Goal: Participate in discussion: Engage in conversation with other users on a specific topic

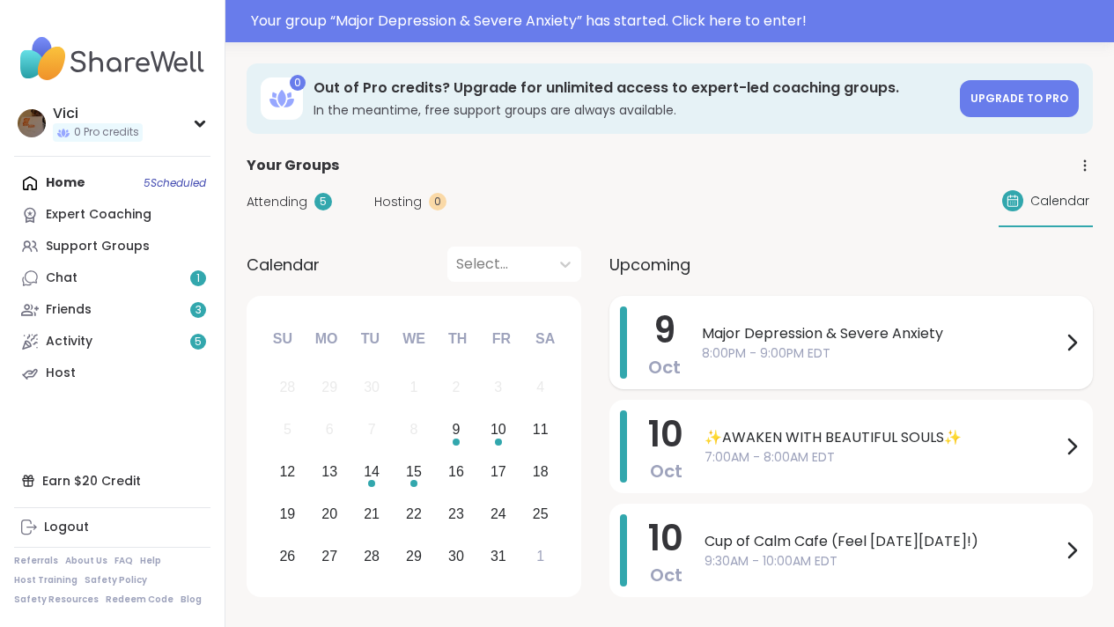
click at [726, 352] on span "8:00PM - 9:00PM EDT" at bounding box center [881, 353] width 359 height 18
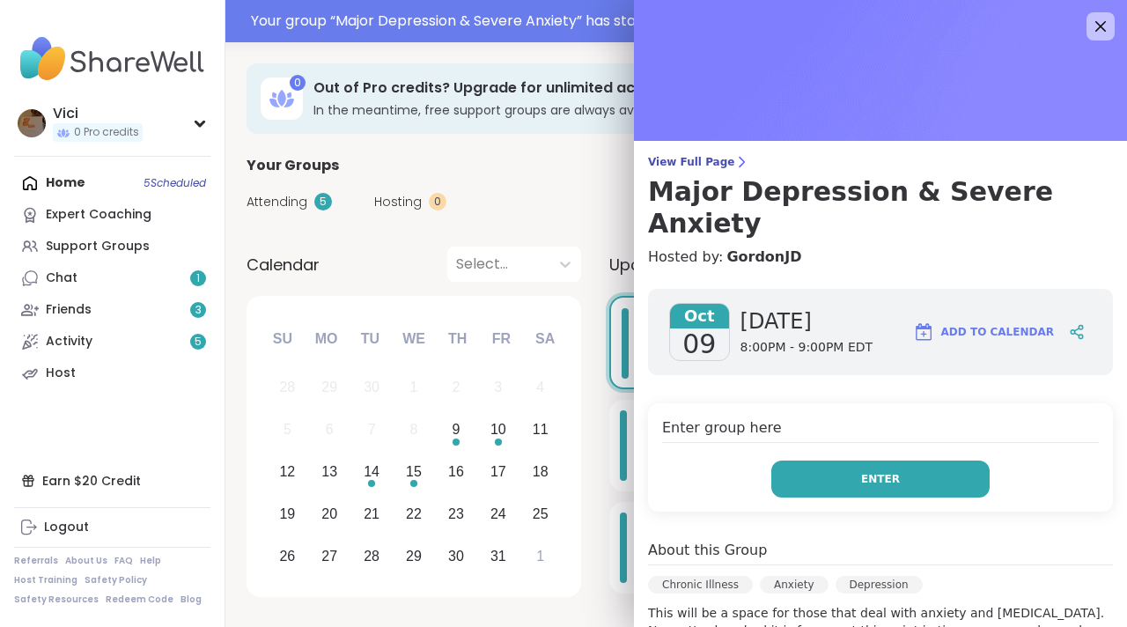
click at [802, 460] on button "Enter" at bounding box center [880, 478] width 218 height 37
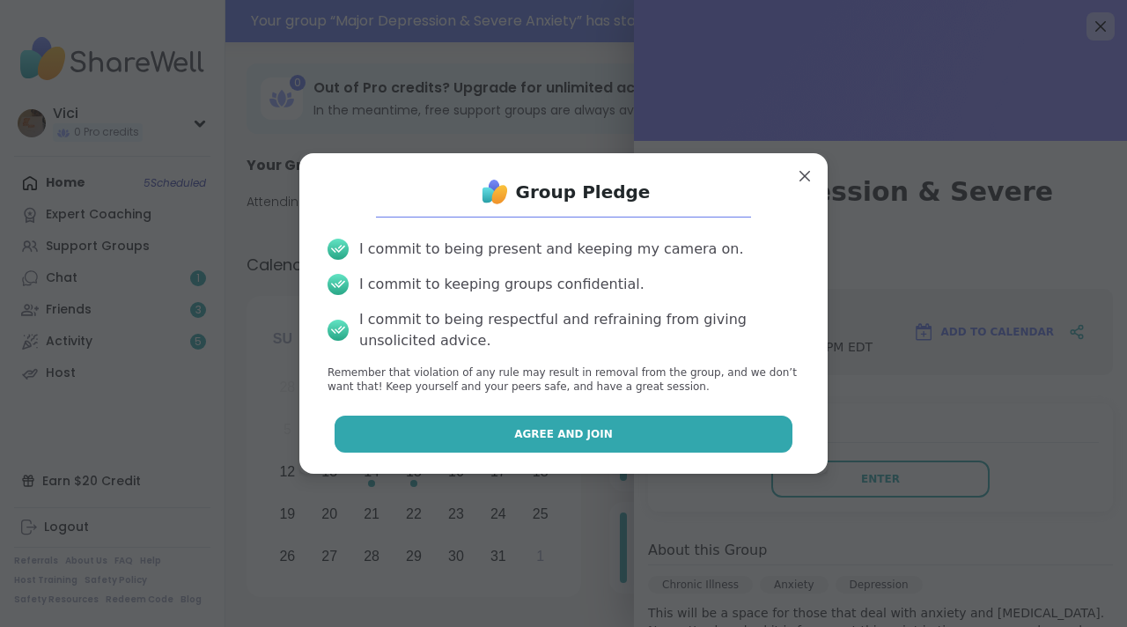
click at [715, 439] on button "Agree and Join" at bounding box center [564, 434] width 459 height 37
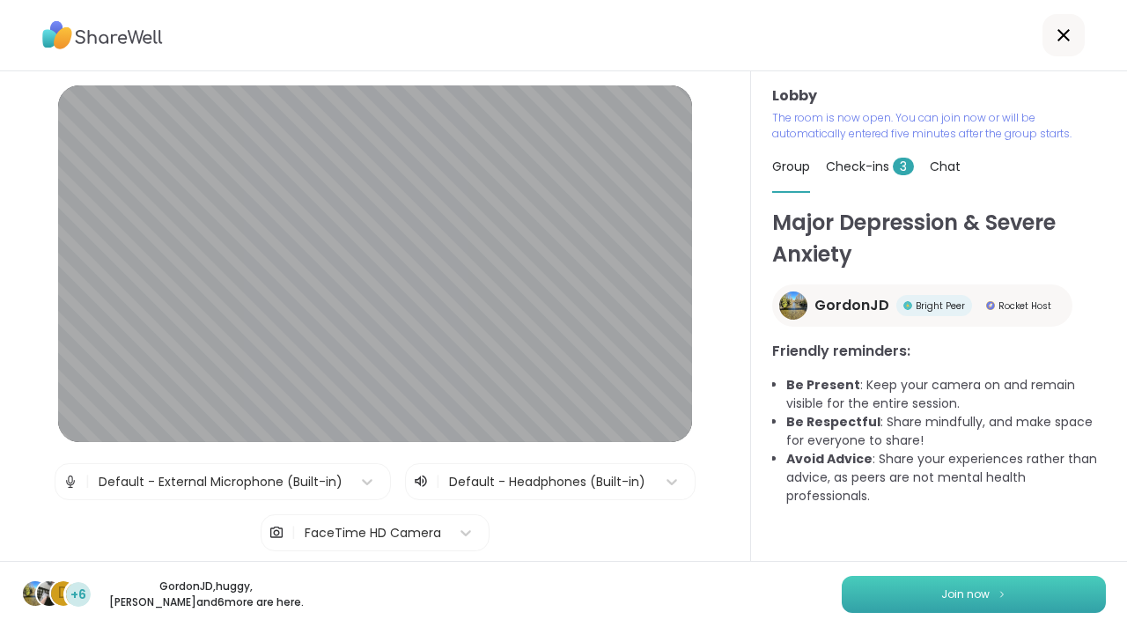
click at [925, 592] on button "Join now" at bounding box center [974, 594] width 264 height 37
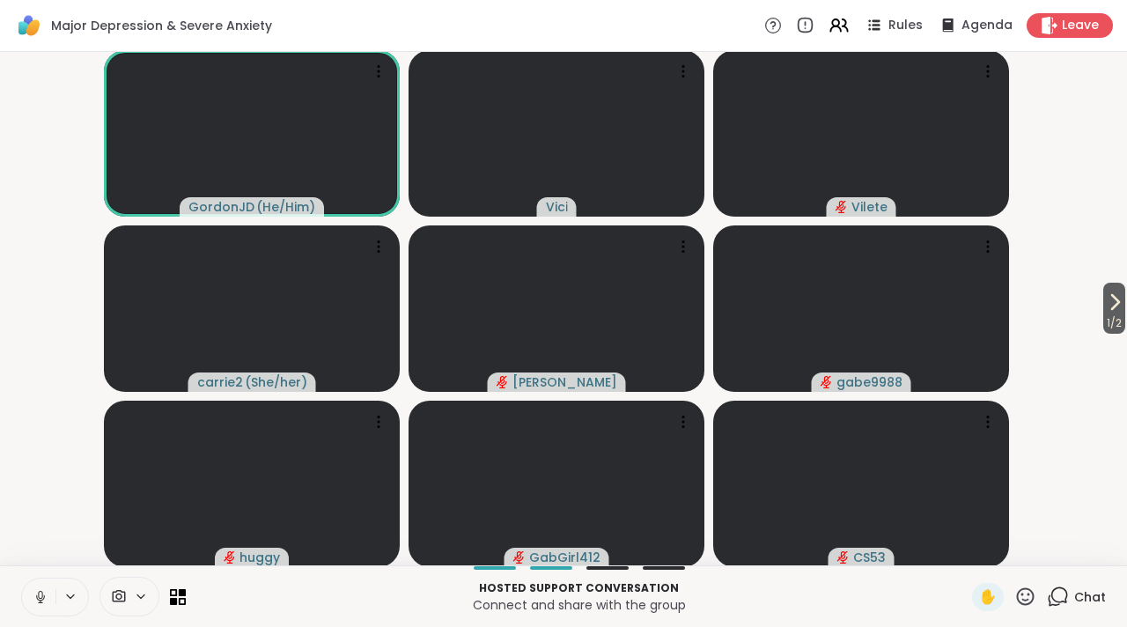
click at [40, 596] on icon at bounding box center [41, 597] width 16 height 16
click at [1103, 320] on span "1 / 2" at bounding box center [1114, 323] width 22 height 21
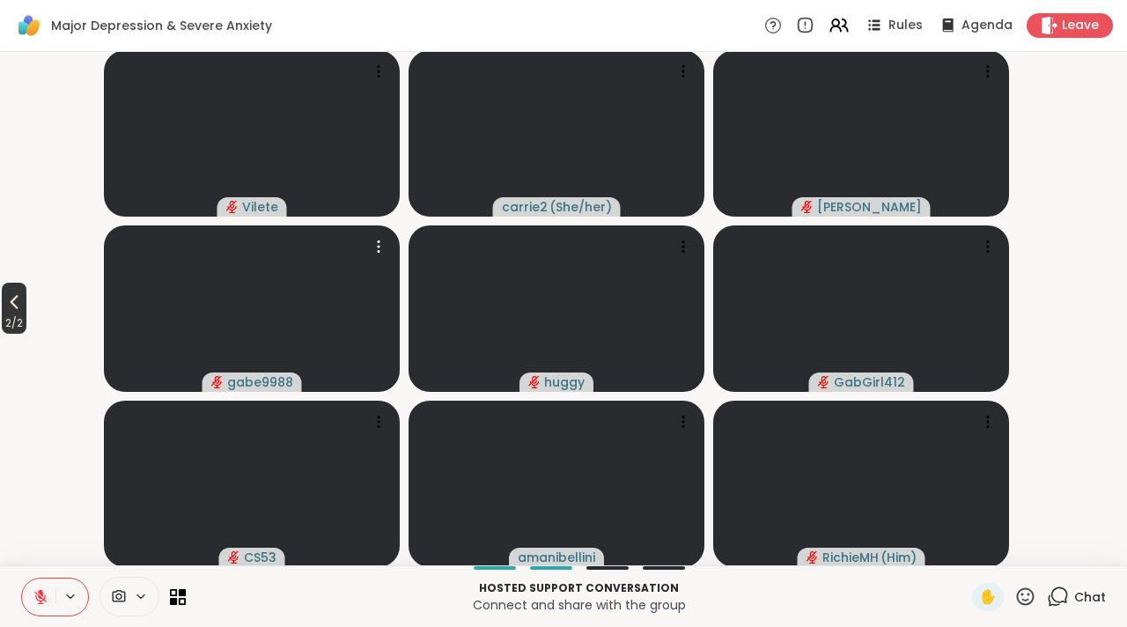
click at [26, 311] on button "2 / 2" at bounding box center [14, 308] width 25 height 51
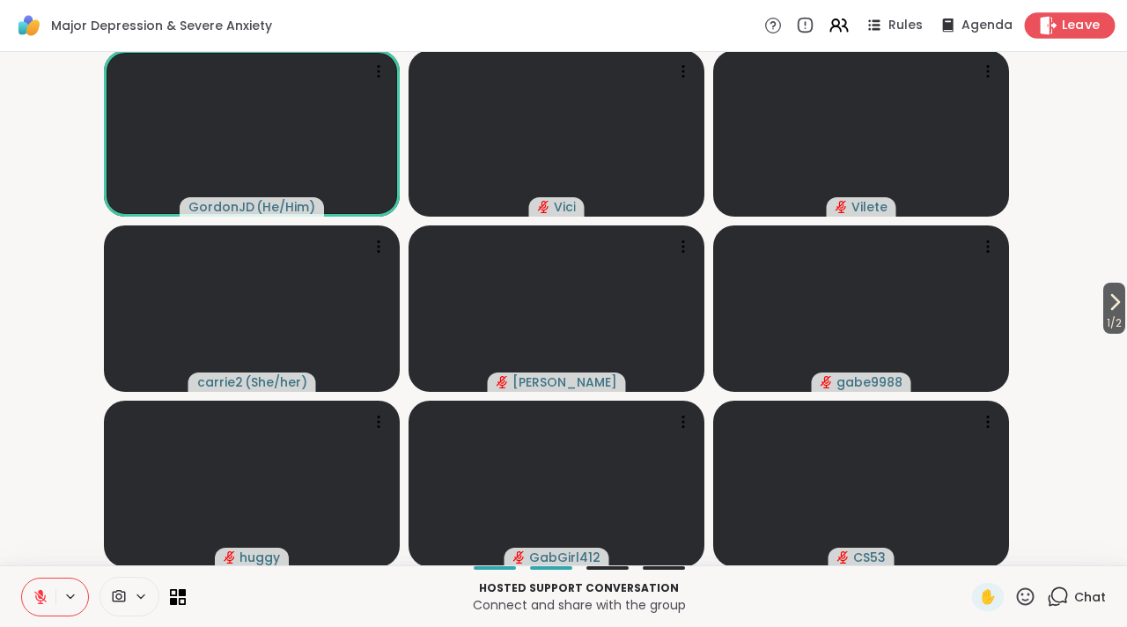
click at [1075, 21] on span "Leave" at bounding box center [1081, 26] width 39 height 18
click at [1062, 25] on span "Leave" at bounding box center [1081, 26] width 39 height 18
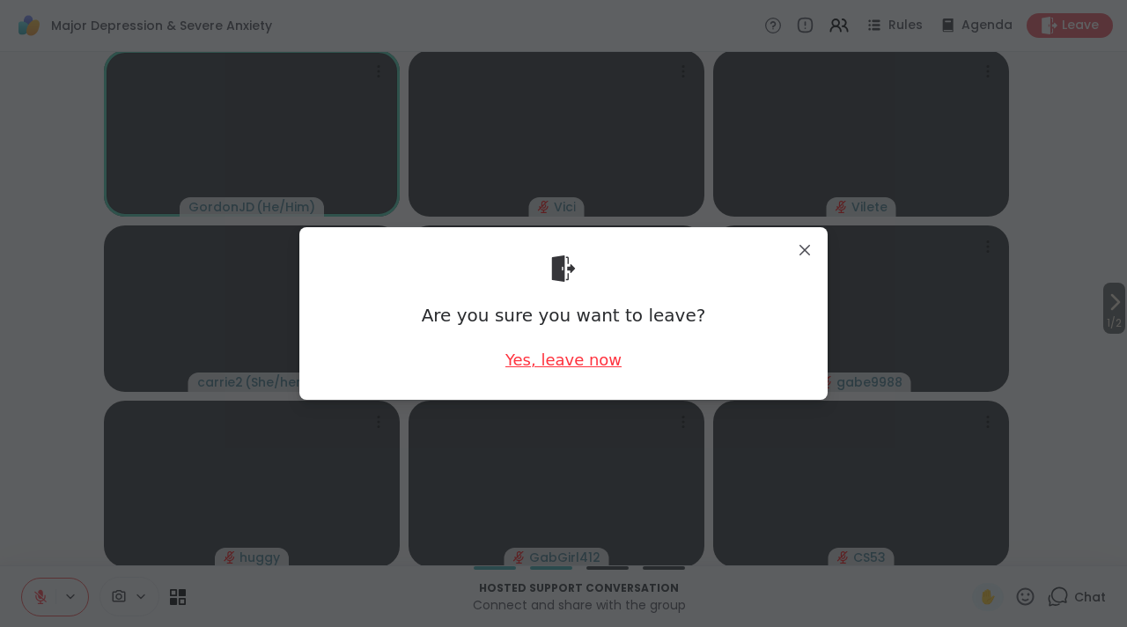
click at [588, 362] on div "Yes, leave now" at bounding box center [563, 360] width 116 height 22
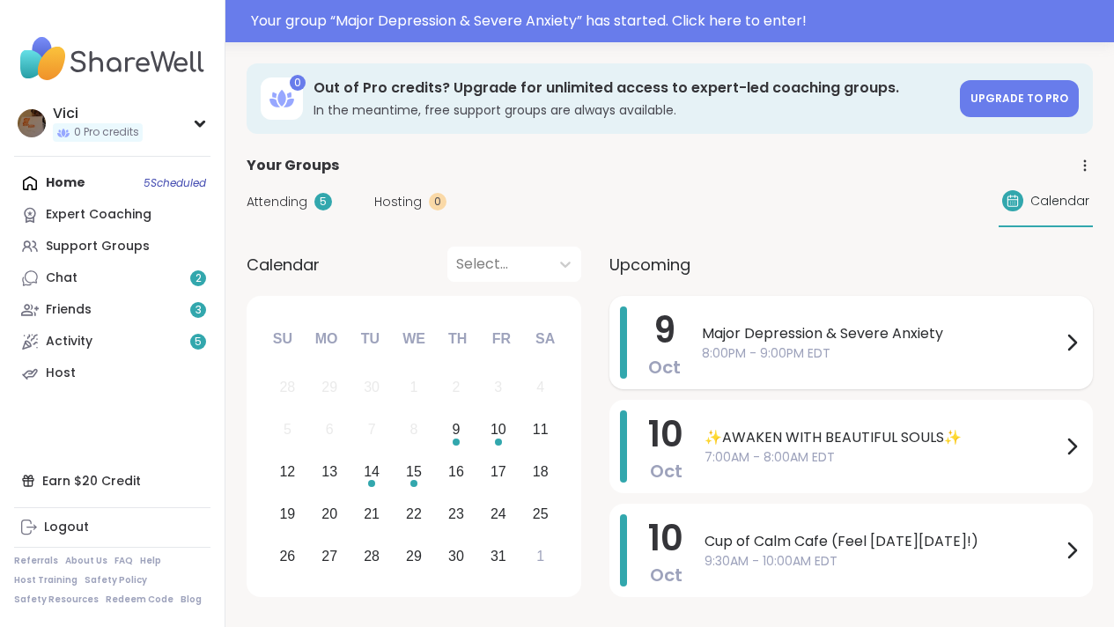
click at [706, 344] on span "8:00PM - 9:00PM EDT" at bounding box center [881, 353] width 359 height 18
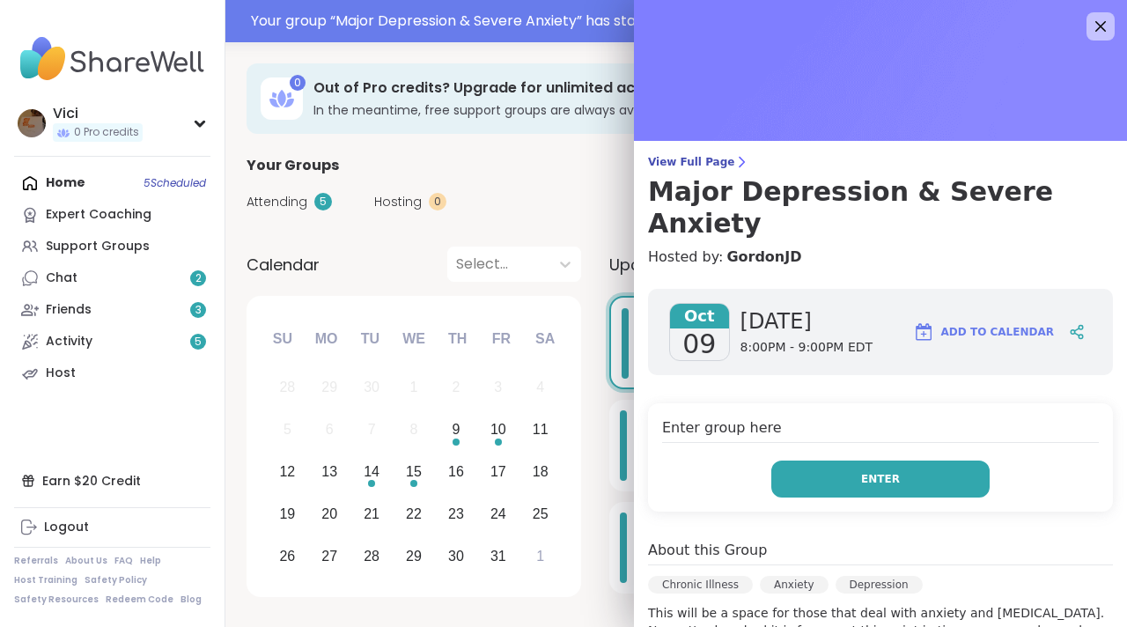
click at [782, 460] on button "Enter" at bounding box center [880, 478] width 218 height 37
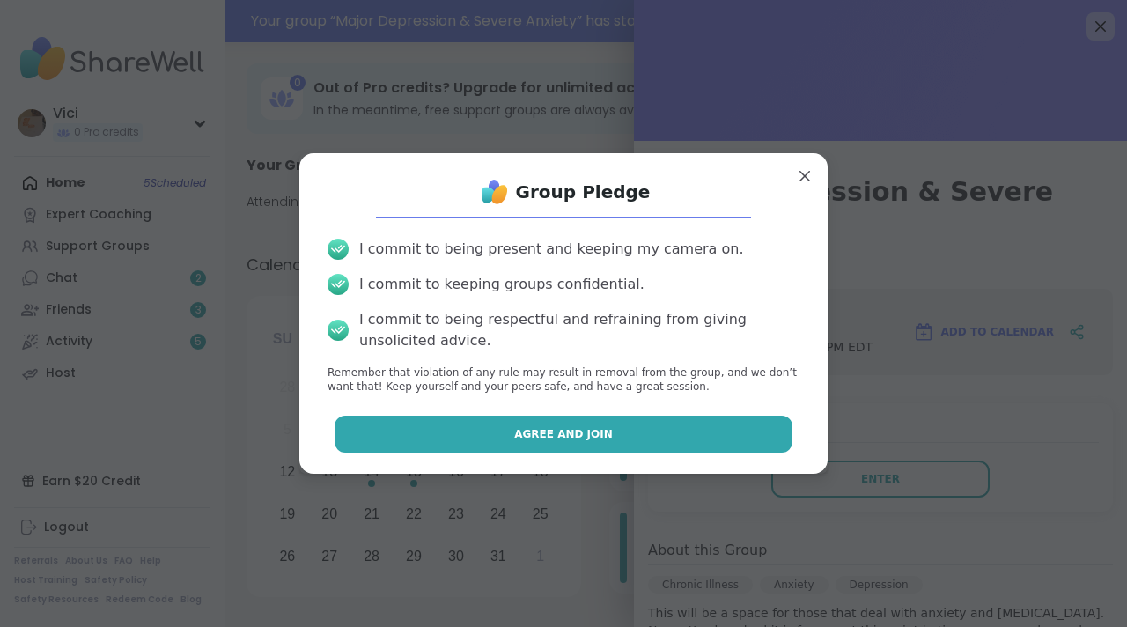
click at [749, 436] on button "Agree and Join" at bounding box center [564, 434] width 459 height 37
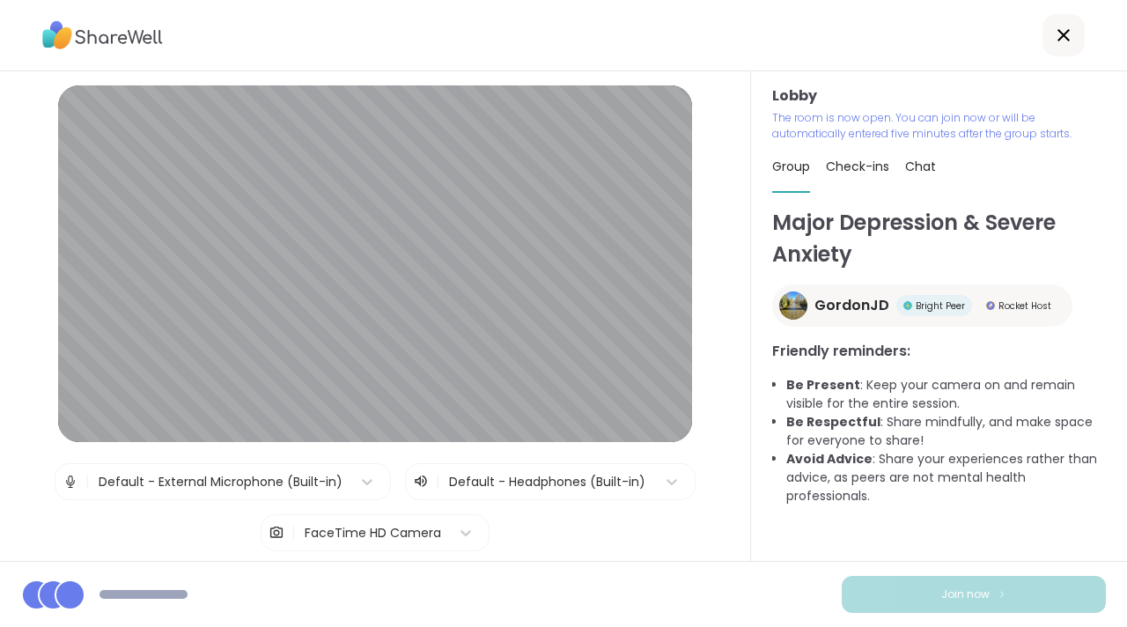
click at [901, 589] on button "Join now" at bounding box center [974, 594] width 264 height 37
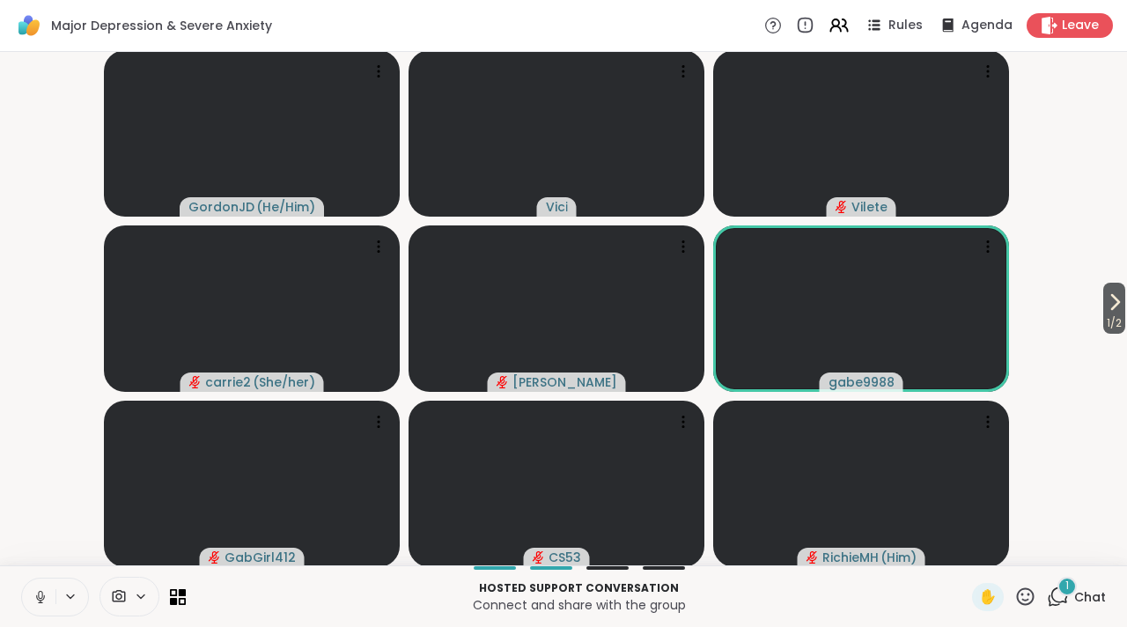
click at [43, 613] on button at bounding box center [38, 596] width 33 height 37
click at [1051, 601] on icon at bounding box center [1059, 595] width 17 height 16
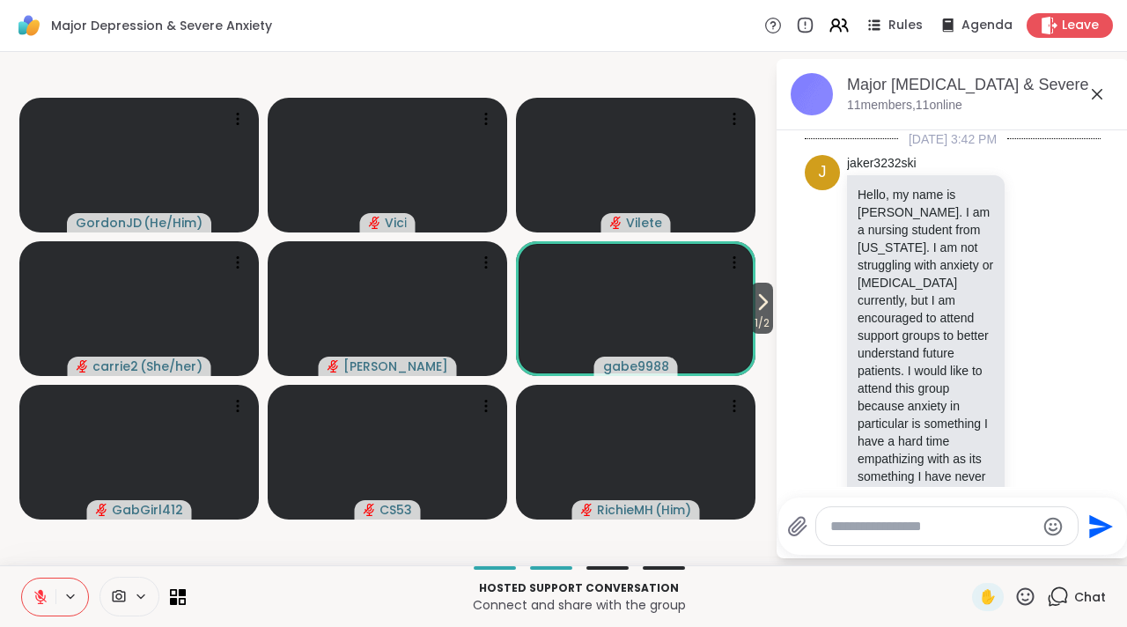
scroll to position [384, 0]
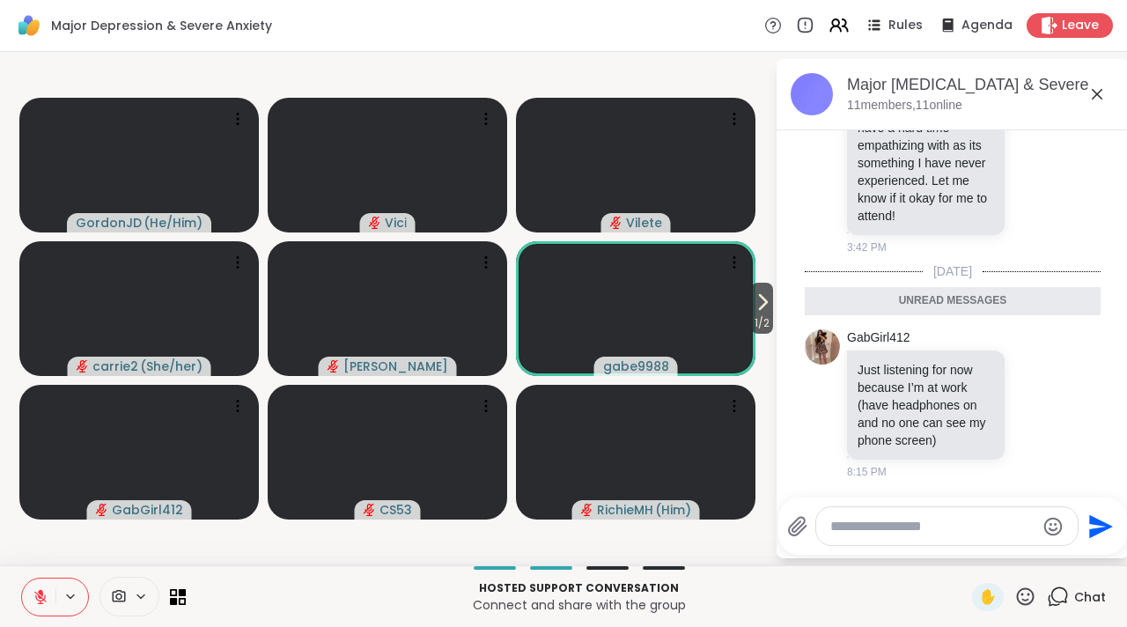
click at [939, 543] on div at bounding box center [947, 526] width 262 height 38
click at [910, 530] on textarea "Type your message" at bounding box center [932, 527] width 205 height 18
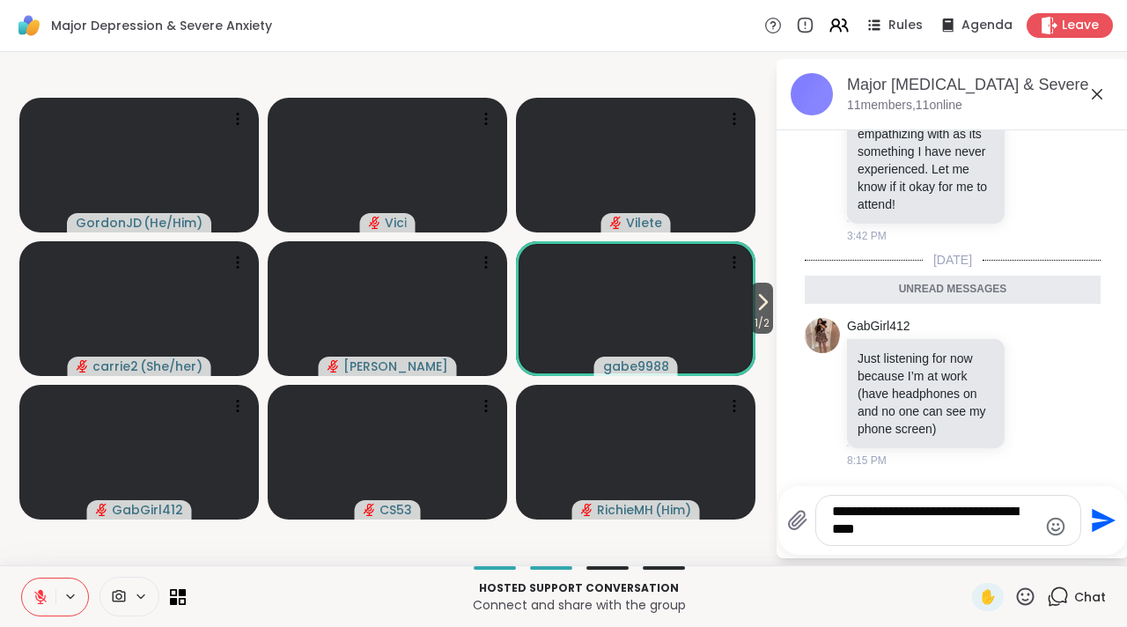
type textarea "**********"
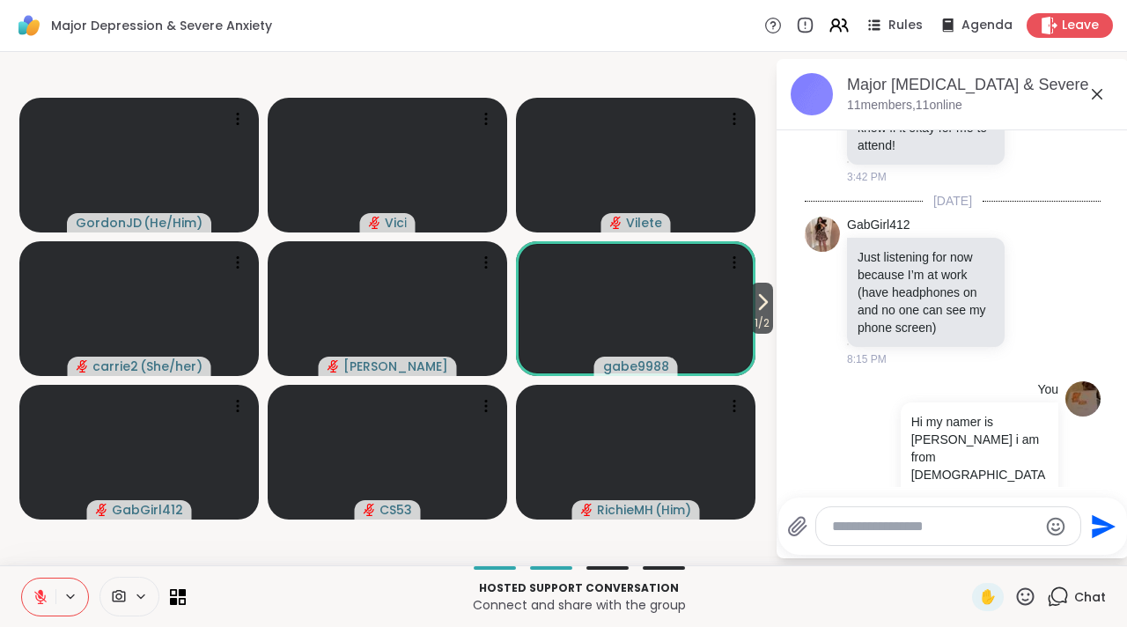
scroll to position [471, 0]
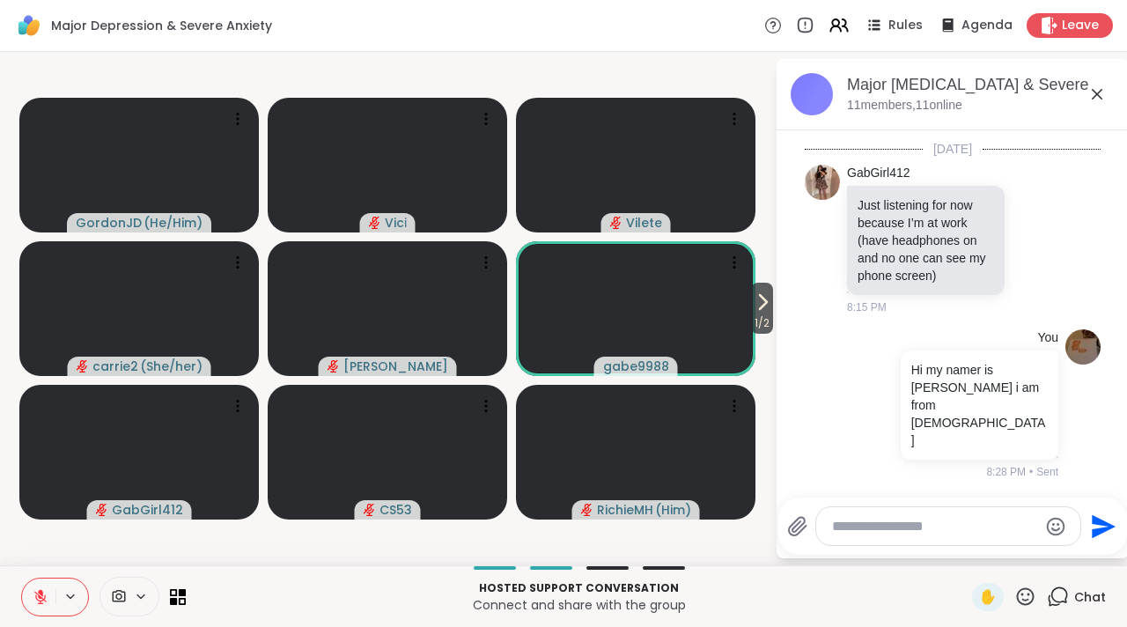
click at [1092, 99] on icon at bounding box center [1097, 94] width 11 height 11
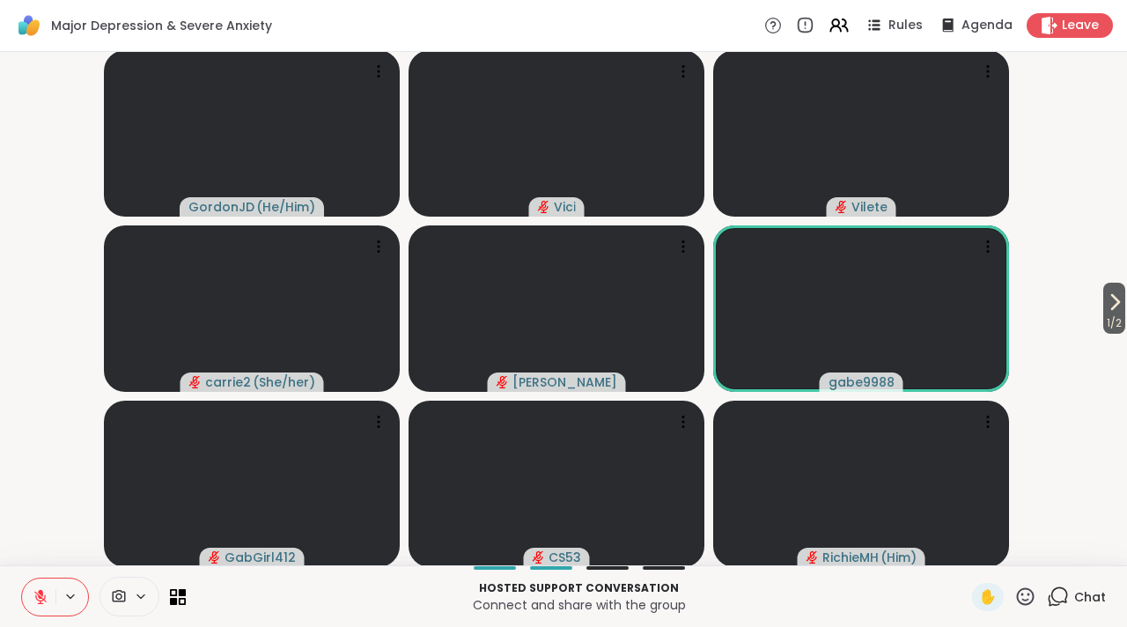
click at [1051, 593] on icon at bounding box center [1059, 595] width 17 height 16
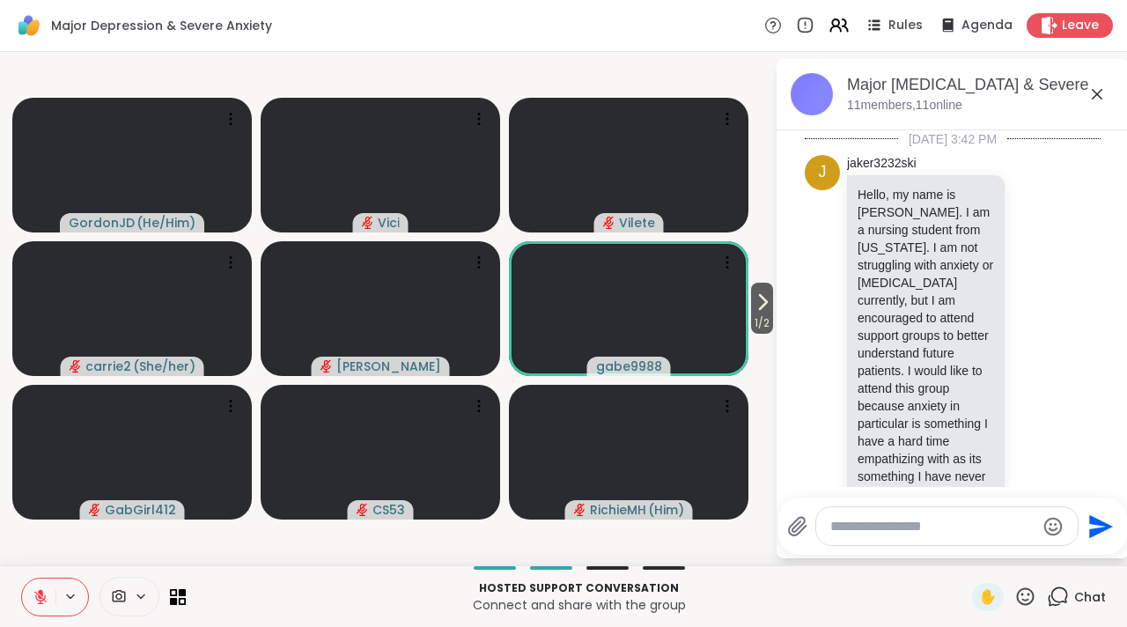
scroll to position [496, 0]
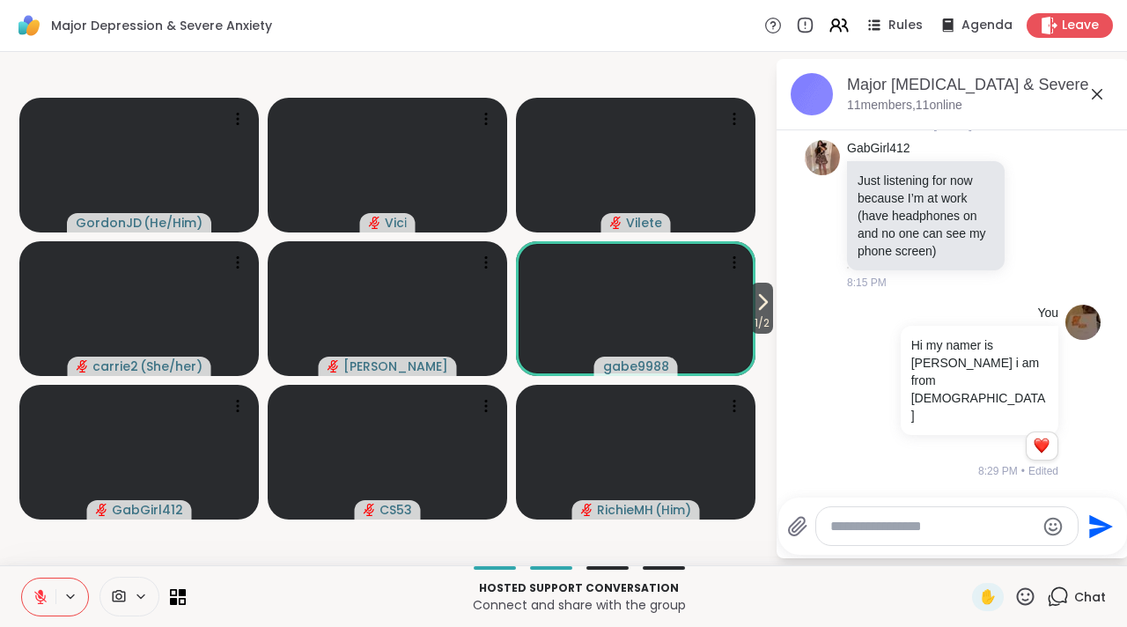
click at [972, 536] on div at bounding box center [947, 526] width 262 height 38
click at [955, 534] on textarea "Type your message" at bounding box center [932, 527] width 205 height 18
type textarea "**********"
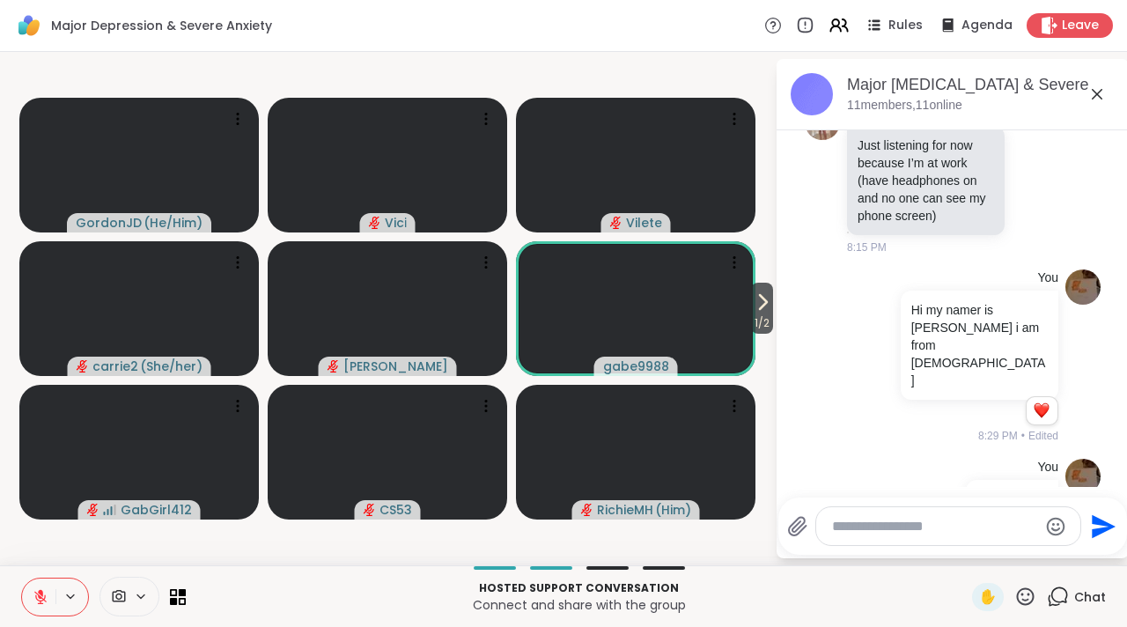
scroll to position [590, 0]
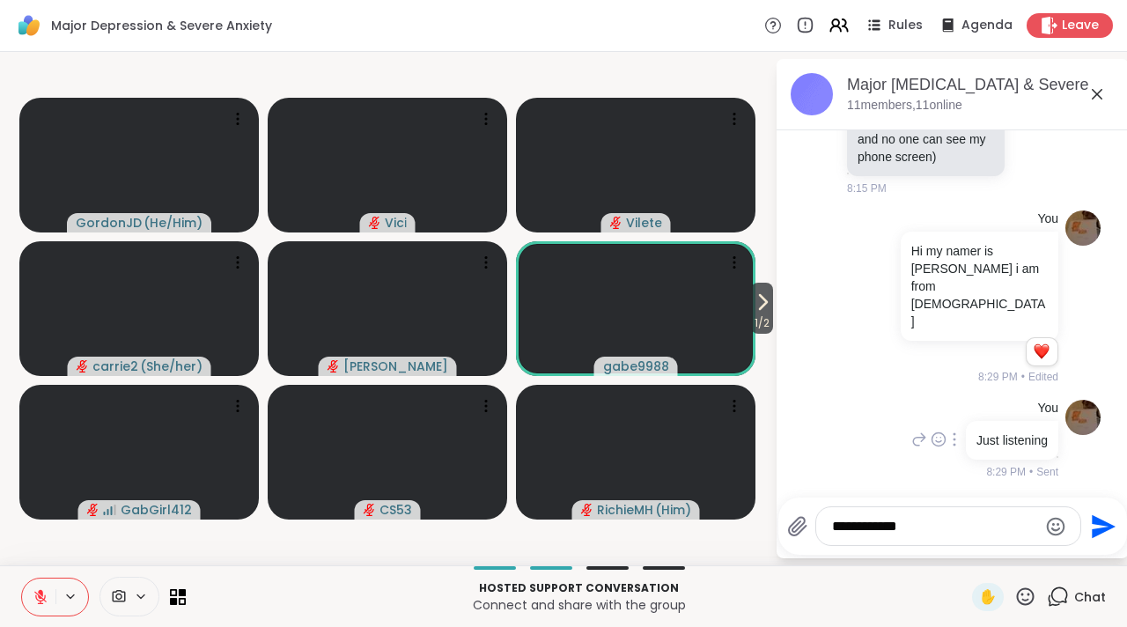
type textarea "**********"
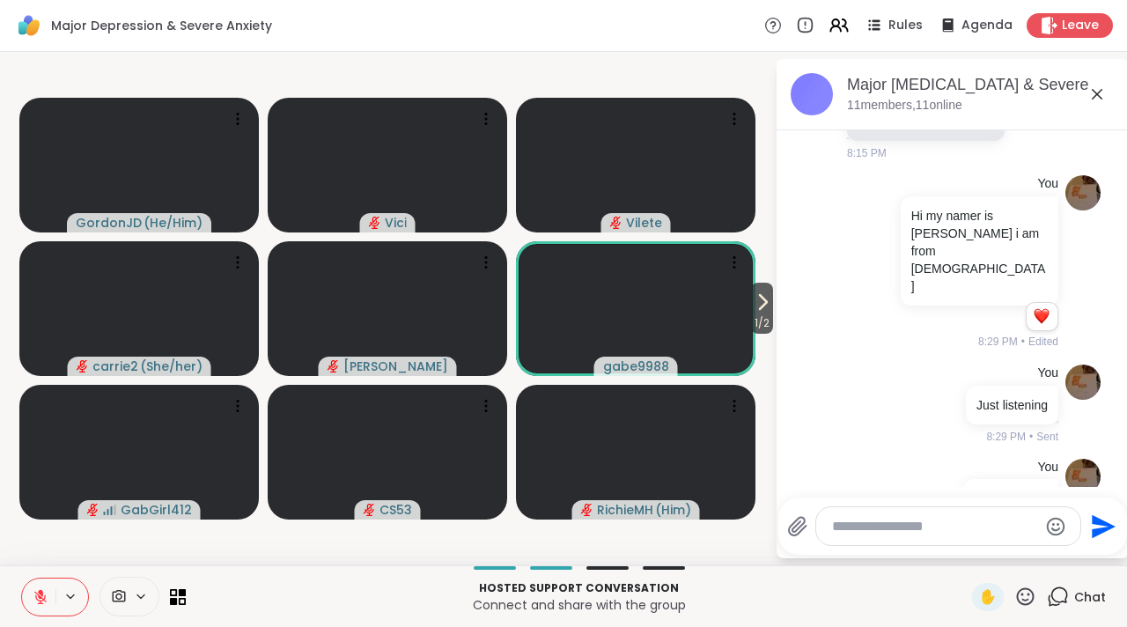
click at [1093, 83] on div "Major Depression & Severe Anxiety, Oct 09" at bounding box center [981, 85] width 268 height 22
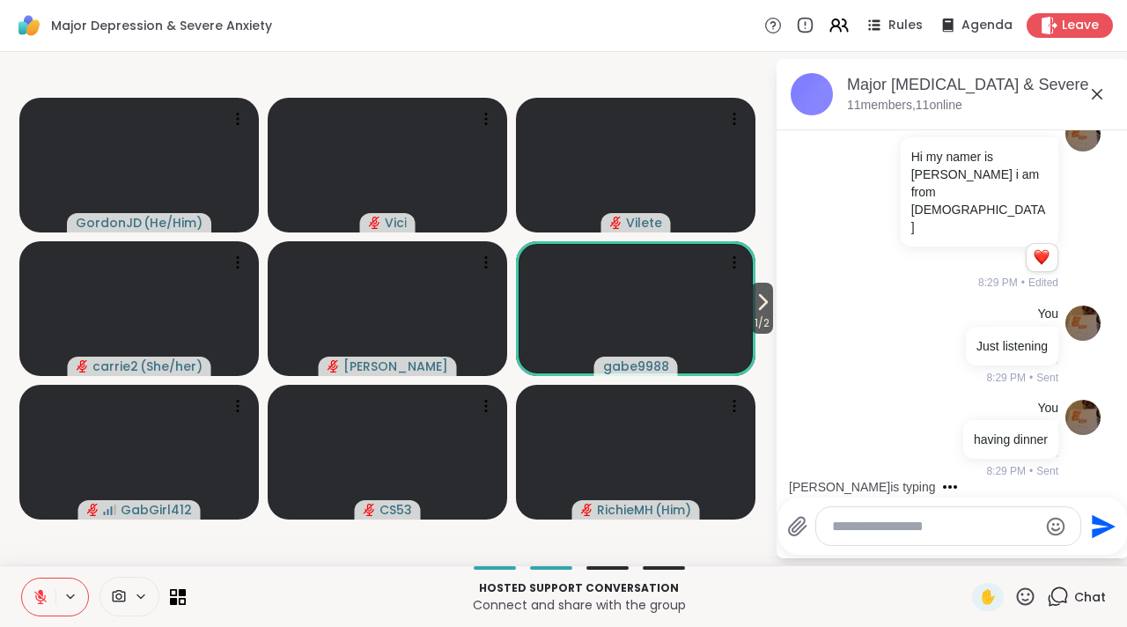
click at [1099, 94] on icon at bounding box center [1097, 94] width 21 height 21
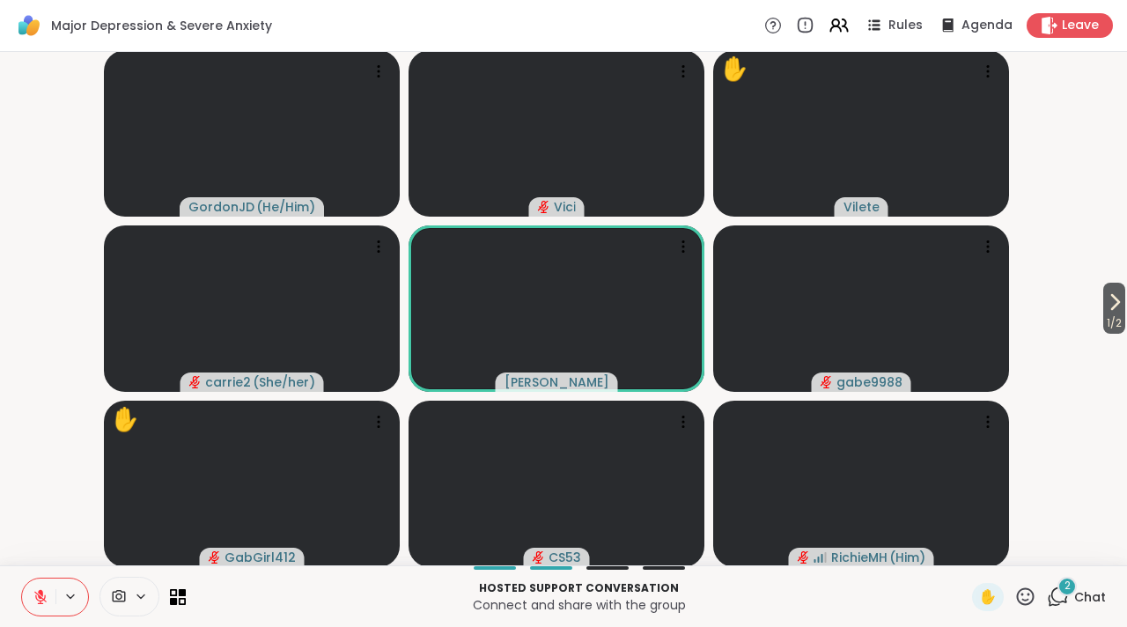
click at [1047, 595] on icon at bounding box center [1058, 597] width 22 height 22
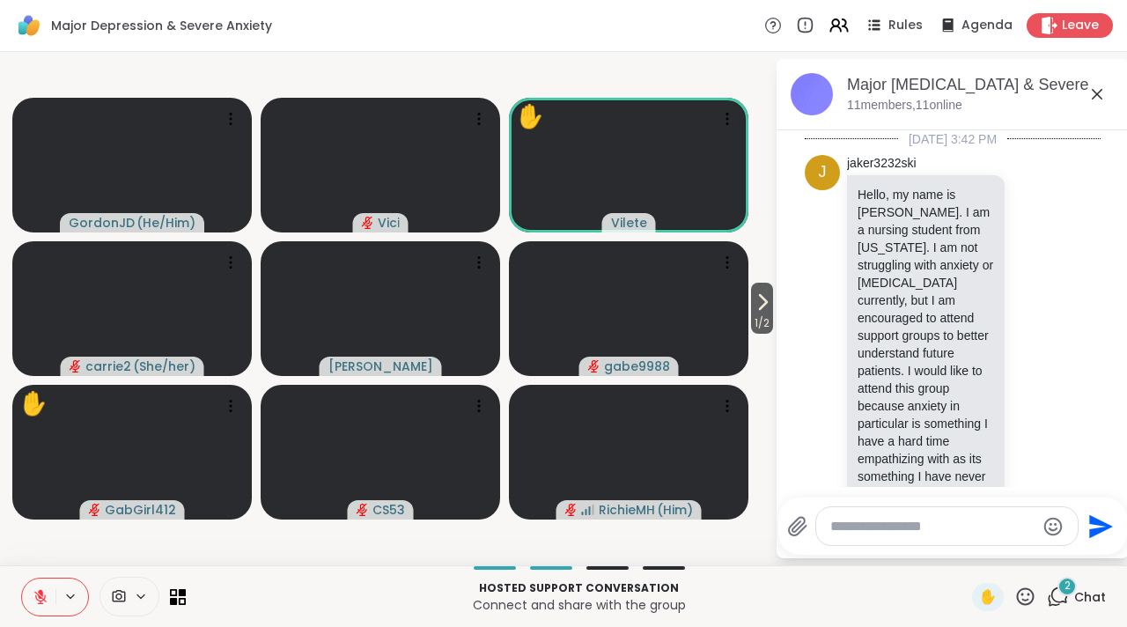
click at [728, 570] on div "Hosted support conversation Connect and share with the group ✋ 2 Chat" at bounding box center [563, 596] width 1127 height 62
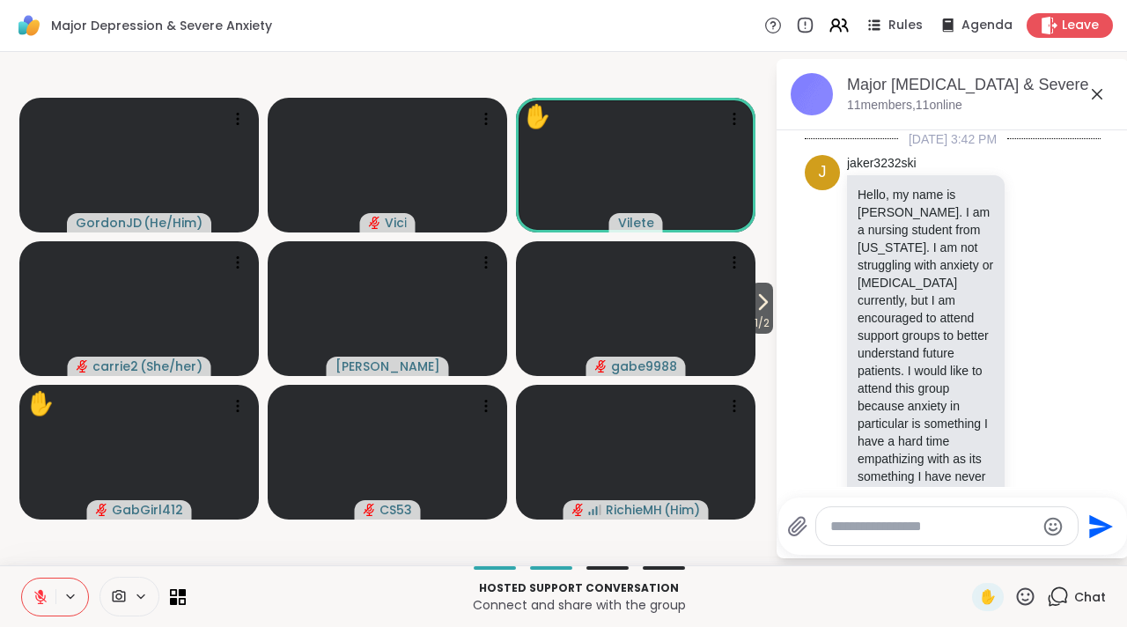
scroll to position [1164, 0]
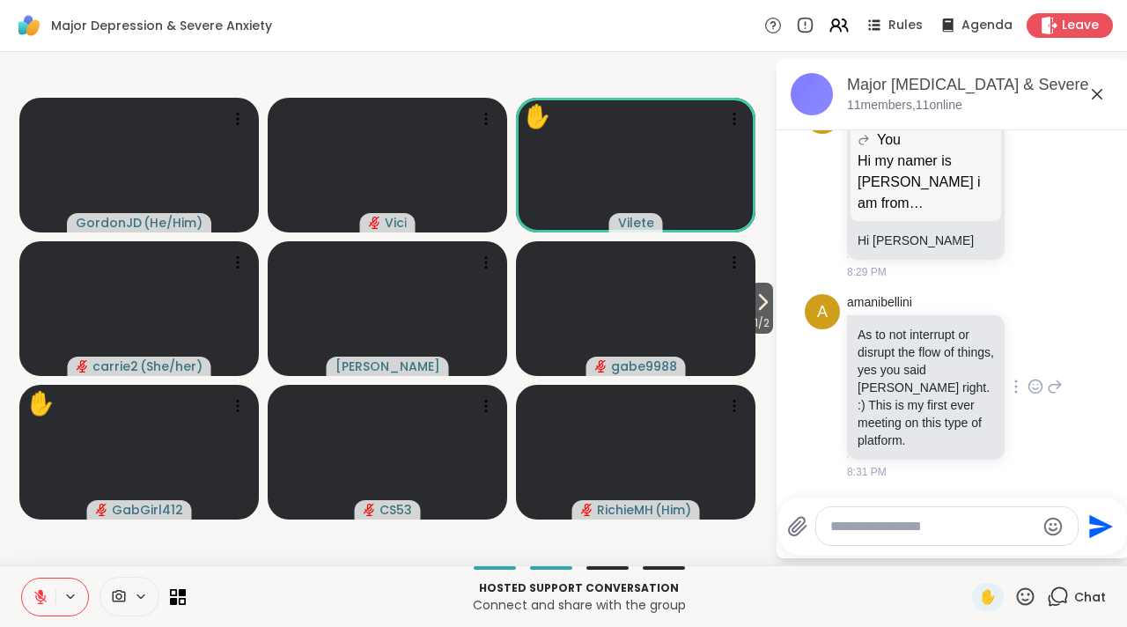
click at [1029, 392] on icon at bounding box center [1035, 385] width 13 height 13
click at [951, 360] on button "Select Reaction: Joy" at bounding box center [957, 358] width 35 height 35
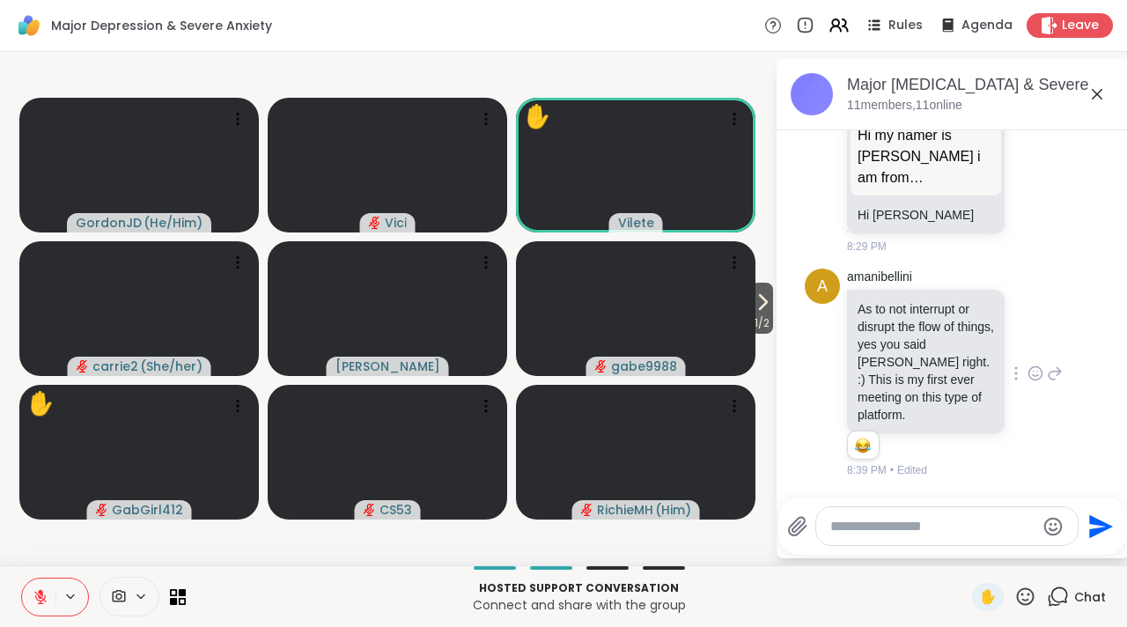
click at [1094, 98] on icon at bounding box center [1097, 94] width 21 height 21
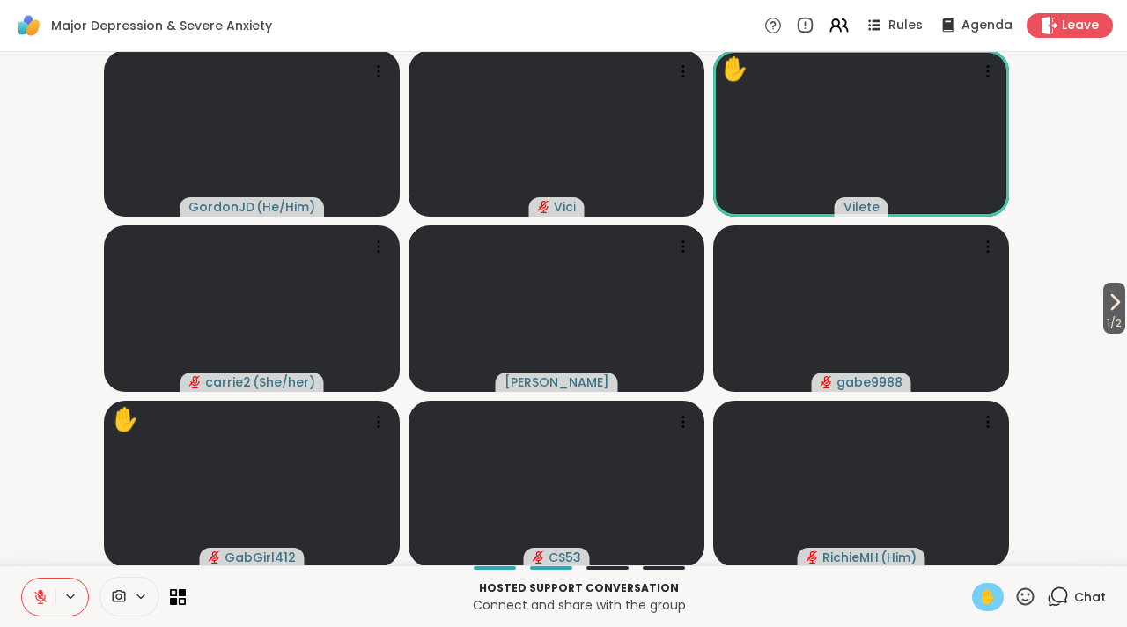
click at [979, 596] on span "✋" at bounding box center [988, 596] width 18 height 21
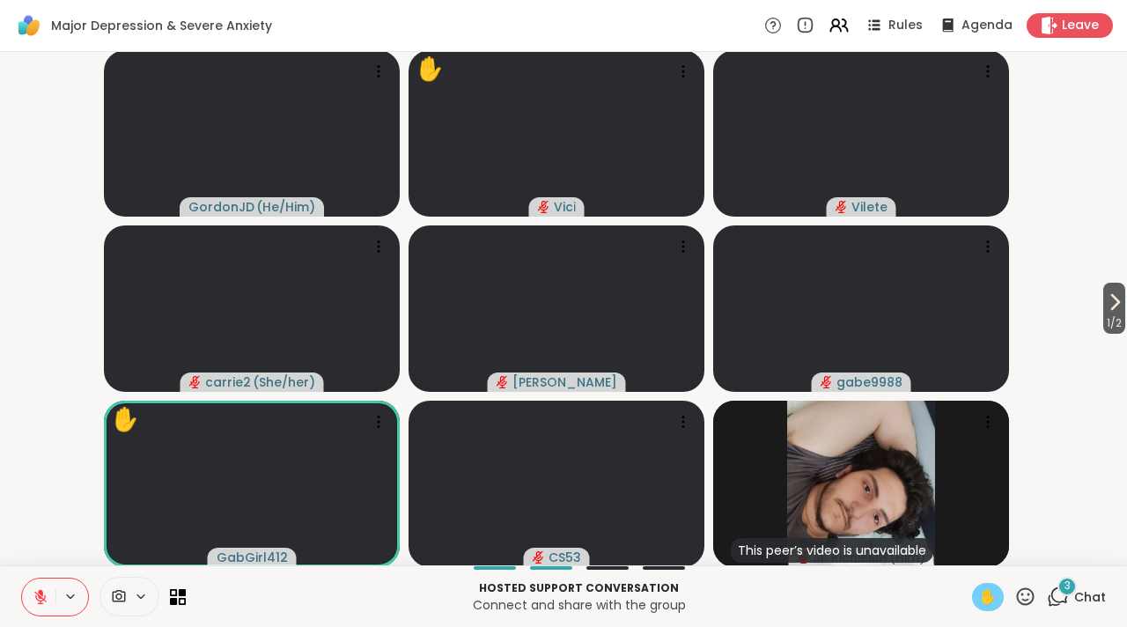
click at [1047, 607] on icon at bounding box center [1058, 597] width 22 height 22
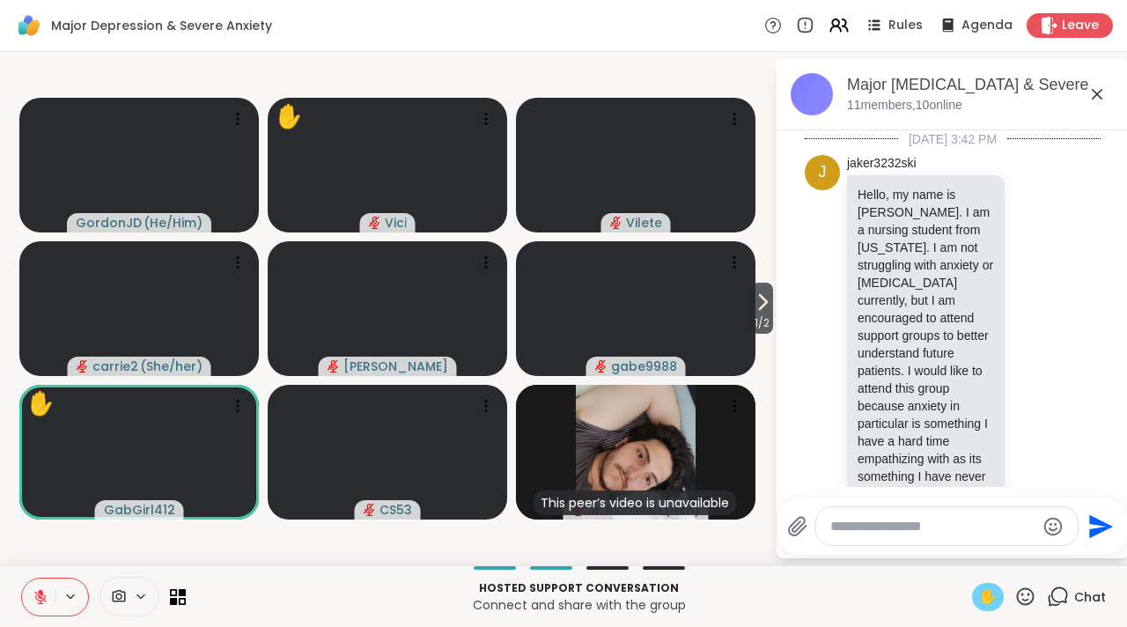
scroll to position [1580, 0]
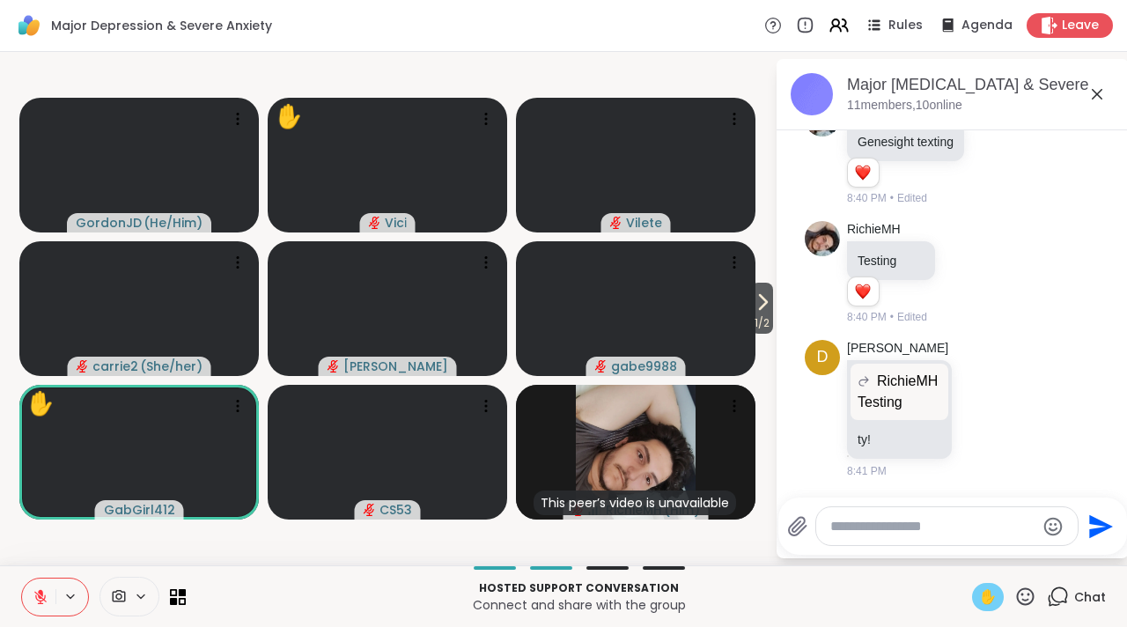
click at [1096, 86] on icon at bounding box center [1097, 94] width 21 height 21
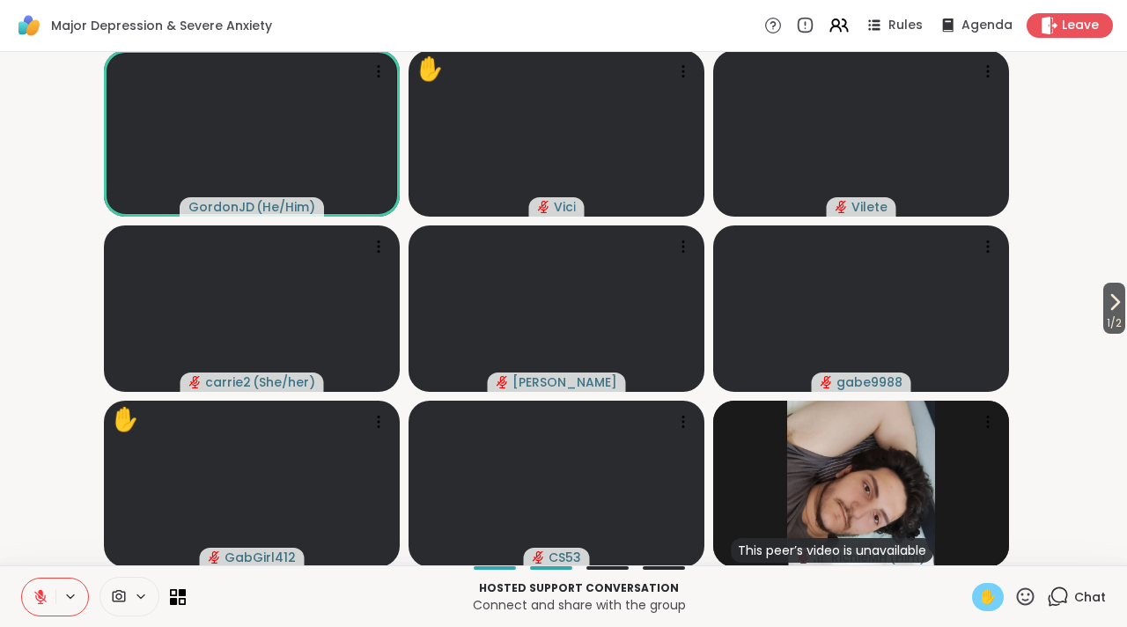
click at [31, 600] on button at bounding box center [38, 596] width 33 height 37
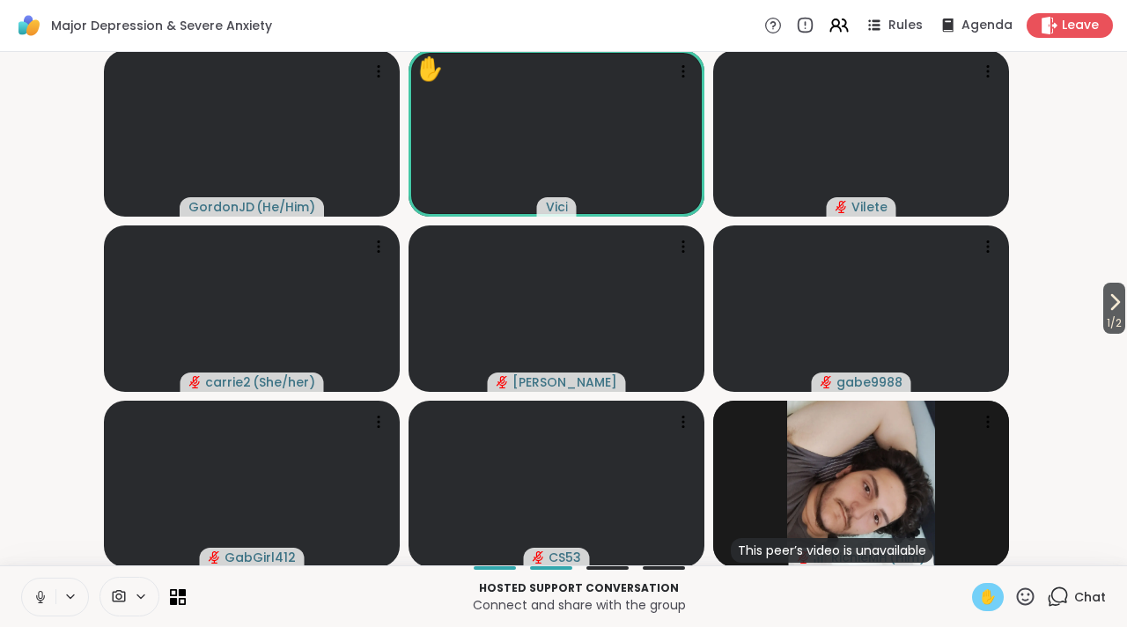
click at [41, 601] on icon at bounding box center [41, 597] width 16 height 16
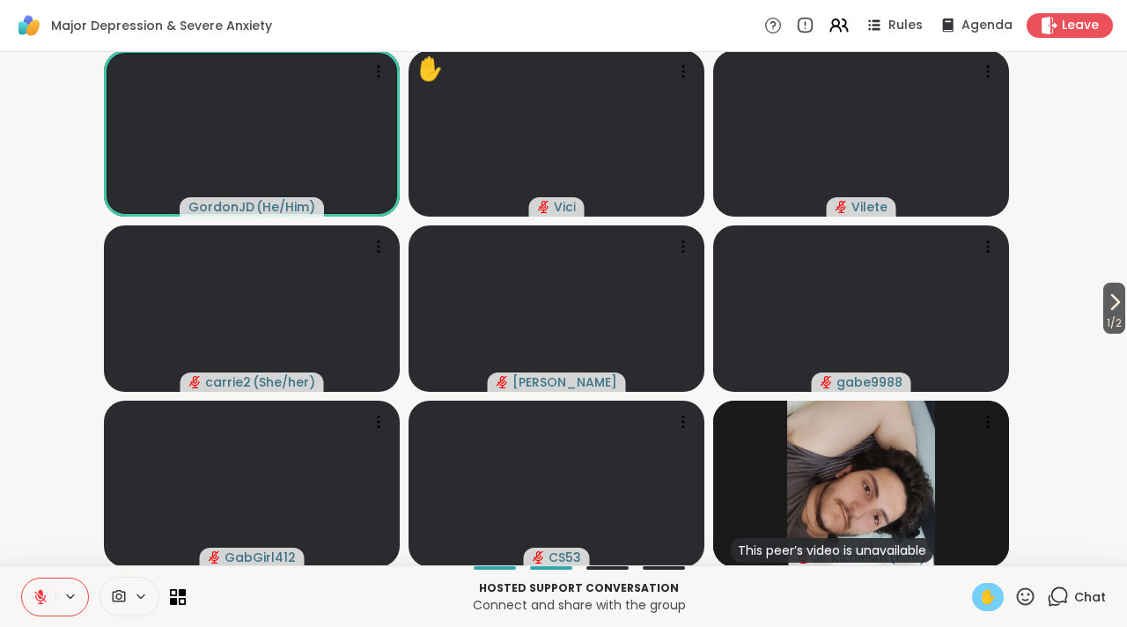
click at [979, 586] on span "✋" at bounding box center [988, 596] width 18 height 21
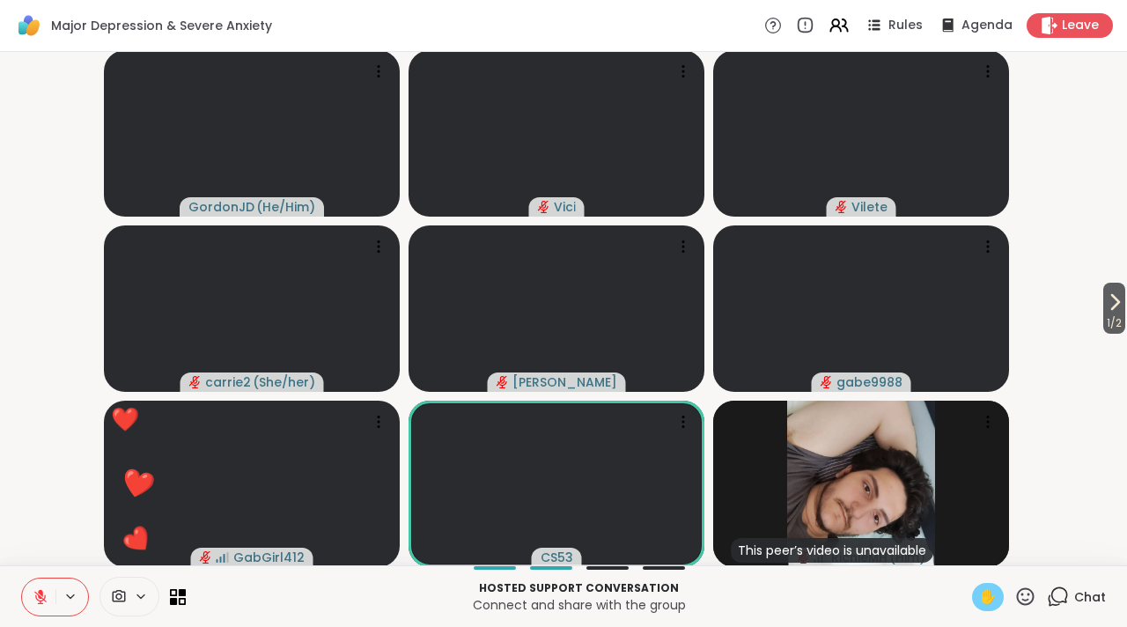
click at [980, 593] on span "✋" at bounding box center [988, 596] width 18 height 21
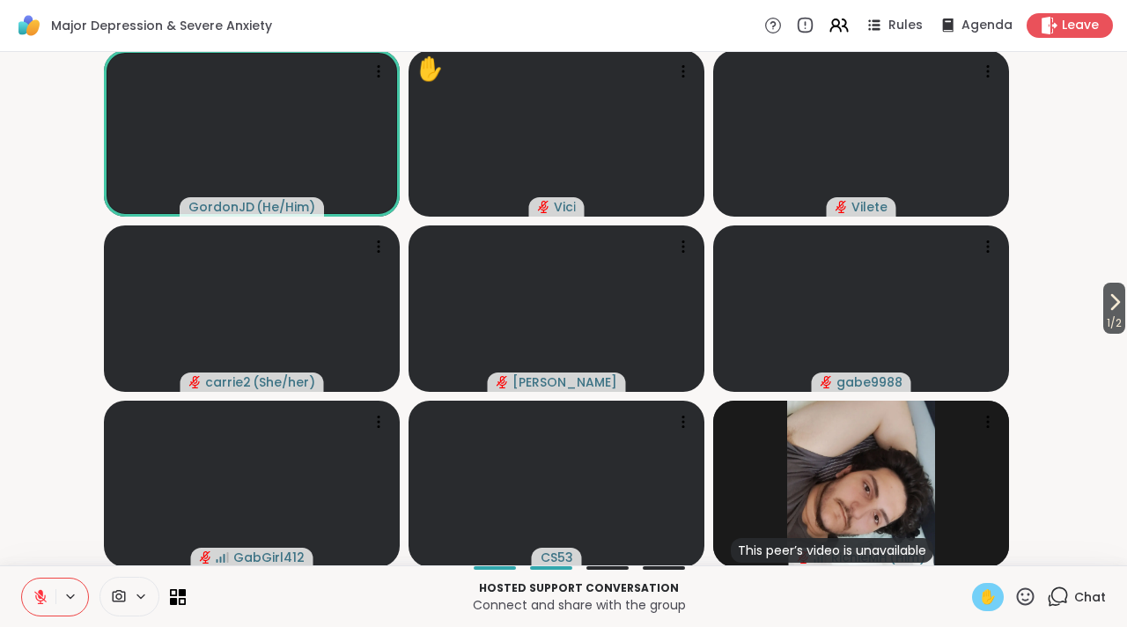
click at [49, 595] on button at bounding box center [38, 596] width 33 height 37
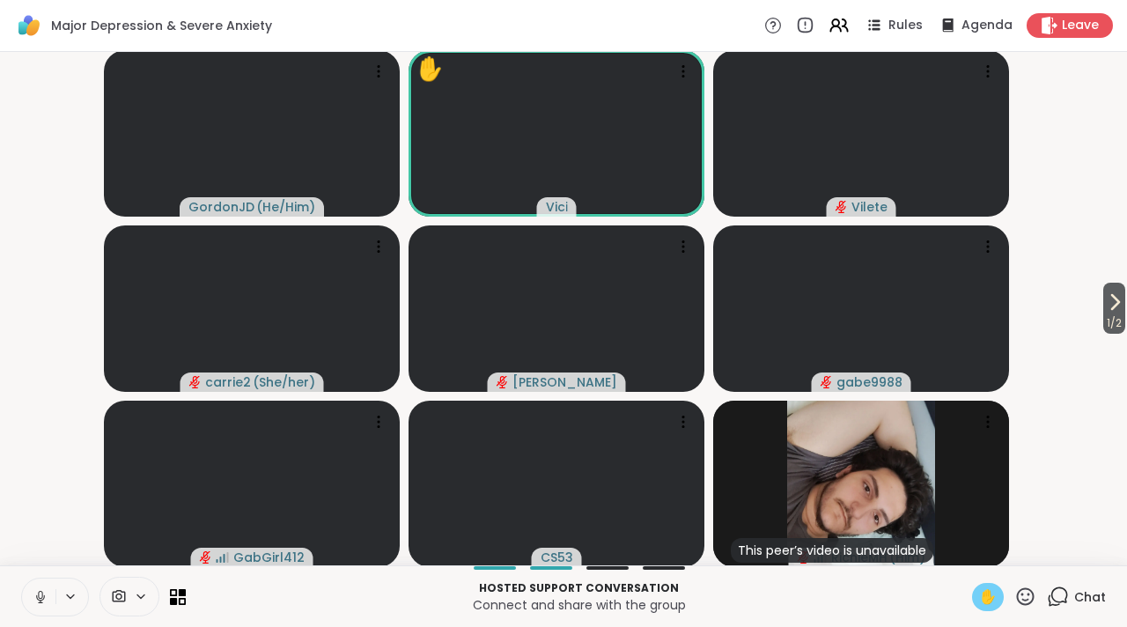
click at [48, 599] on button at bounding box center [38, 596] width 33 height 37
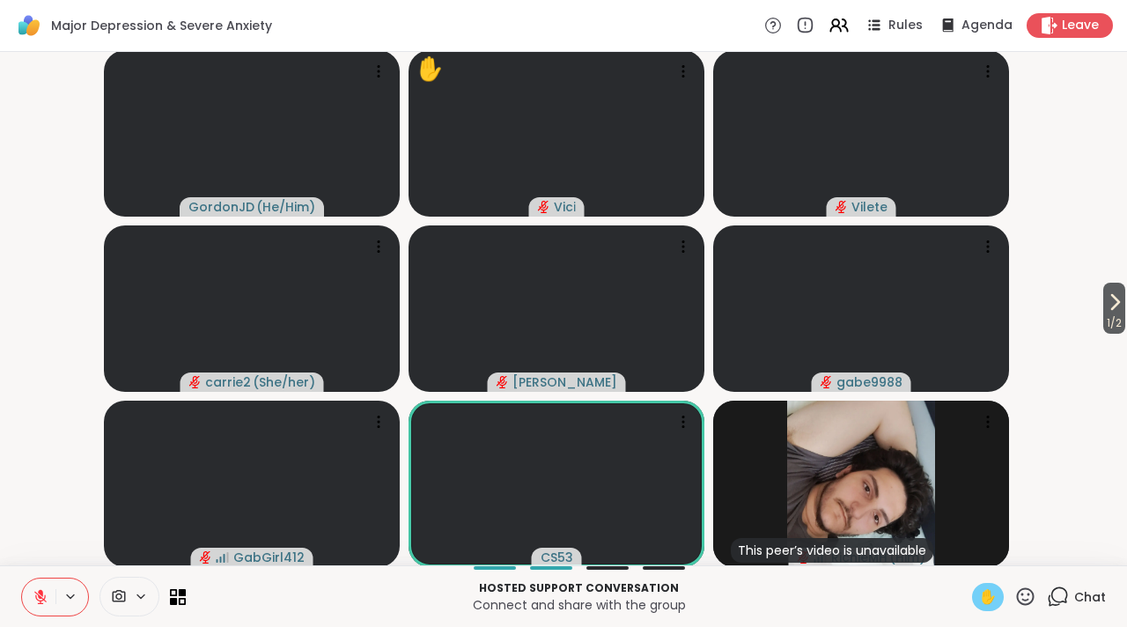
click at [979, 593] on span "✋" at bounding box center [988, 596] width 18 height 21
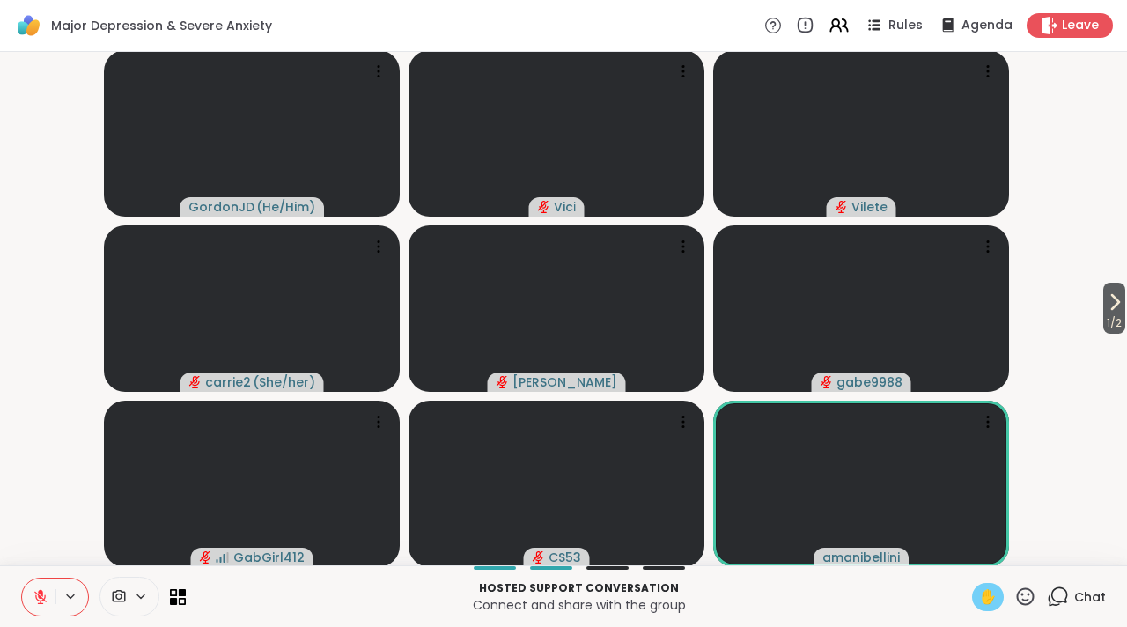
click at [979, 601] on span "✋" at bounding box center [988, 596] width 18 height 21
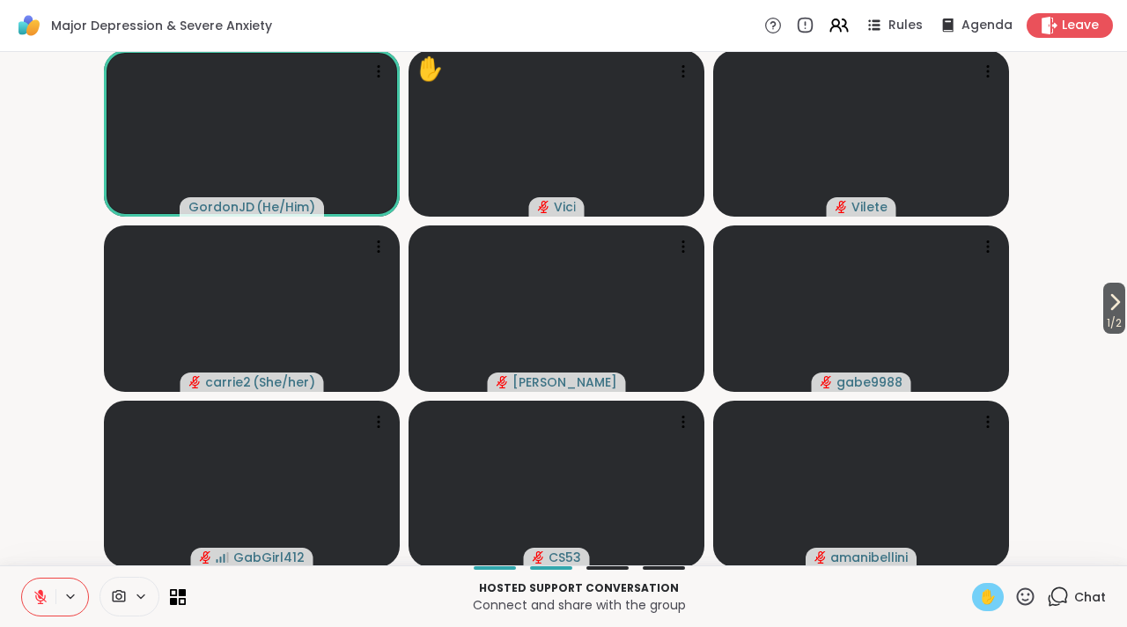
click at [41, 600] on icon at bounding box center [40, 597] width 12 height 12
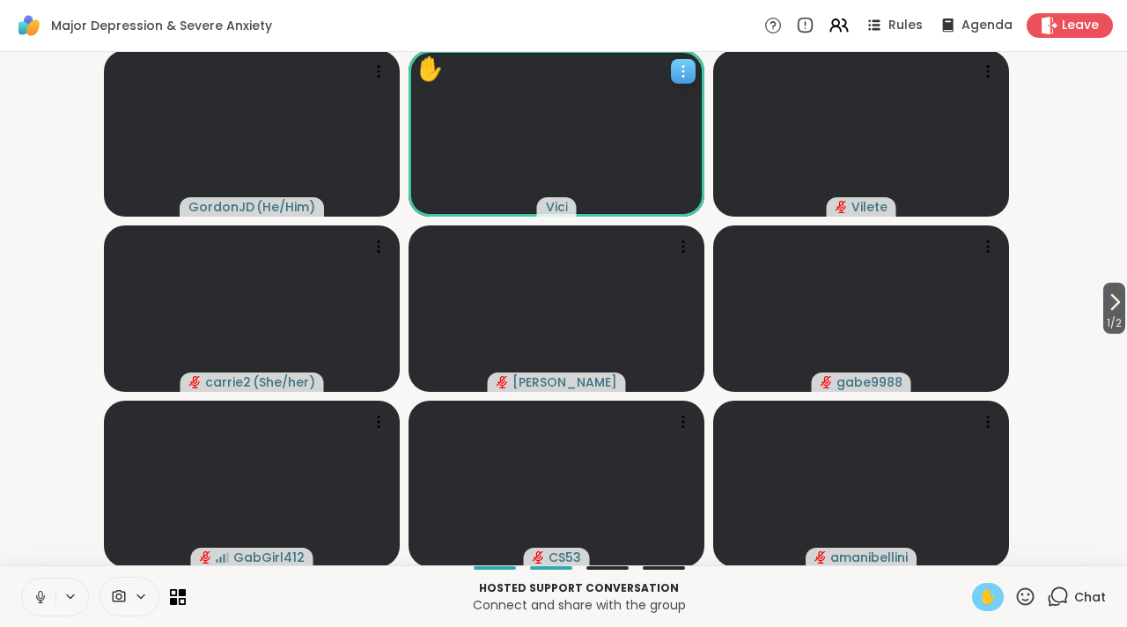
click at [497, 145] on video at bounding box center [557, 133] width 296 height 166
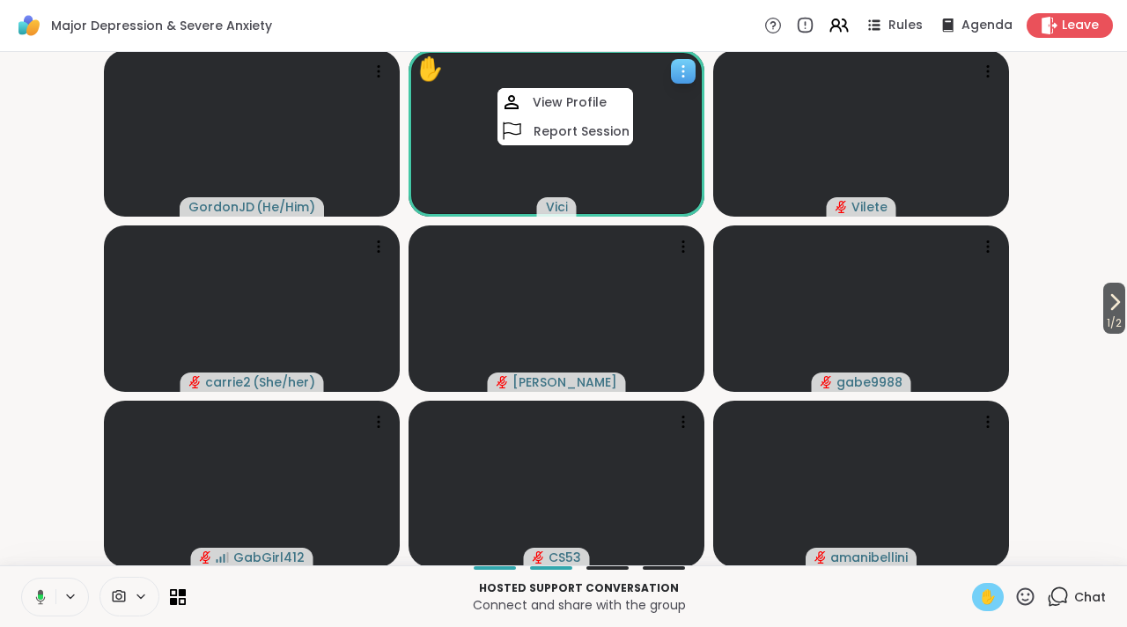
click at [457, 109] on video at bounding box center [557, 133] width 296 height 166
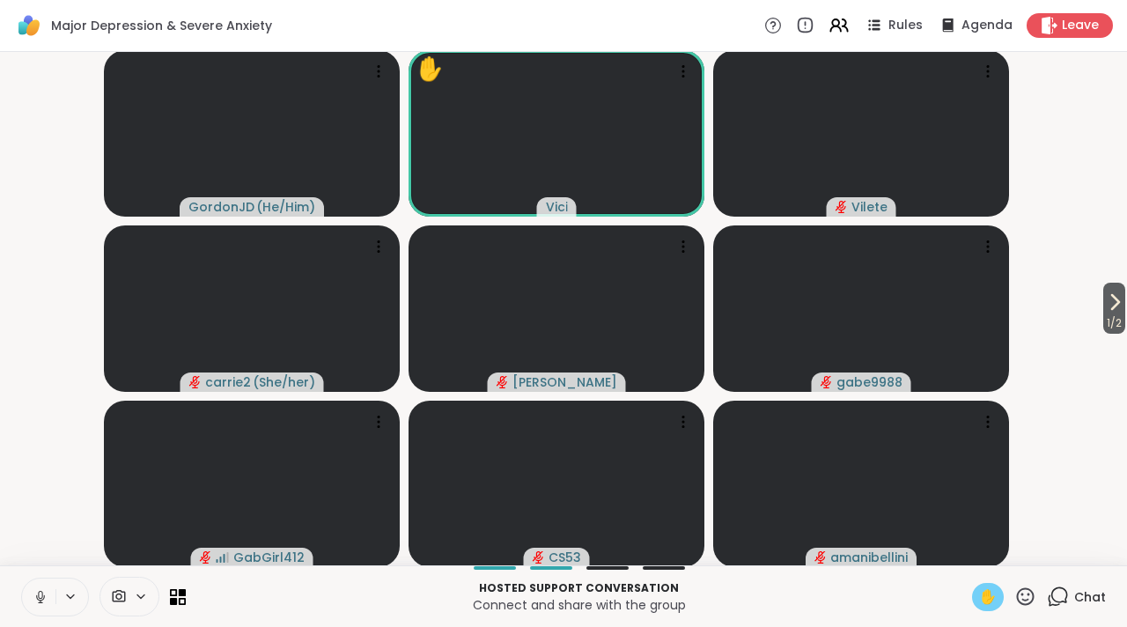
click at [33, 599] on icon at bounding box center [41, 597] width 16 height 16
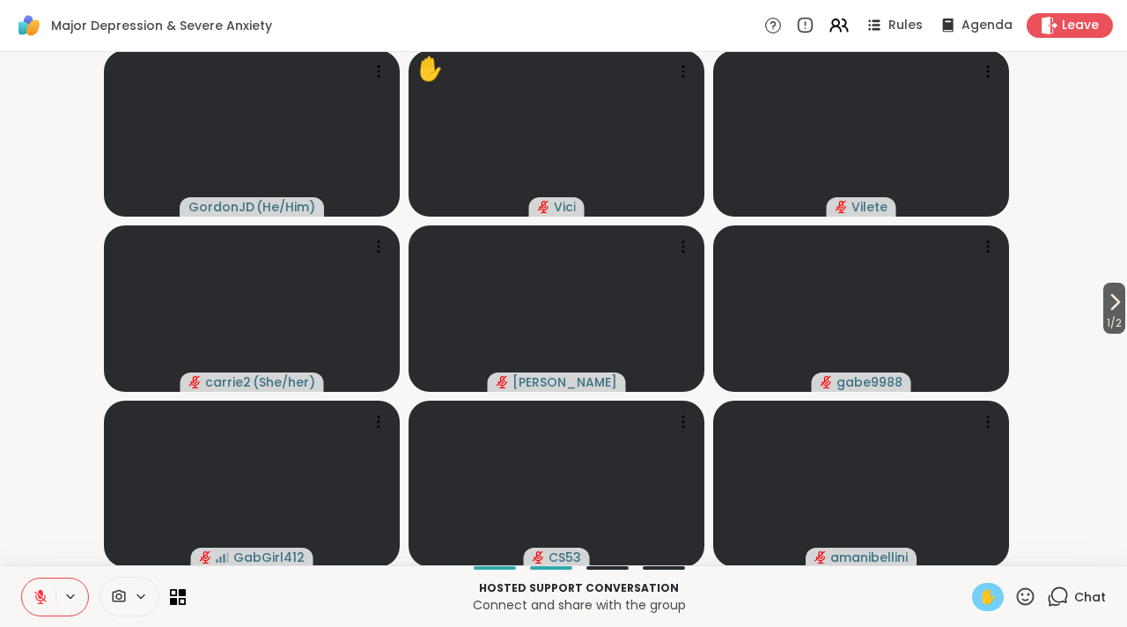
click at [989, 603] on div "✋" at bounding box center [988, 597] width 32 height 28
click at [1083, 300] on video-player-container "1 / 2 GordonJD ( He/Him ) Vici Vilete carrie2 ( She/her ) Donald gabe9988 GabGi…" at bounding box center [564, 308] width 1106 height 499
click at [1104, 301] on icon at bounding box center [1114, 301] width 21 height 21
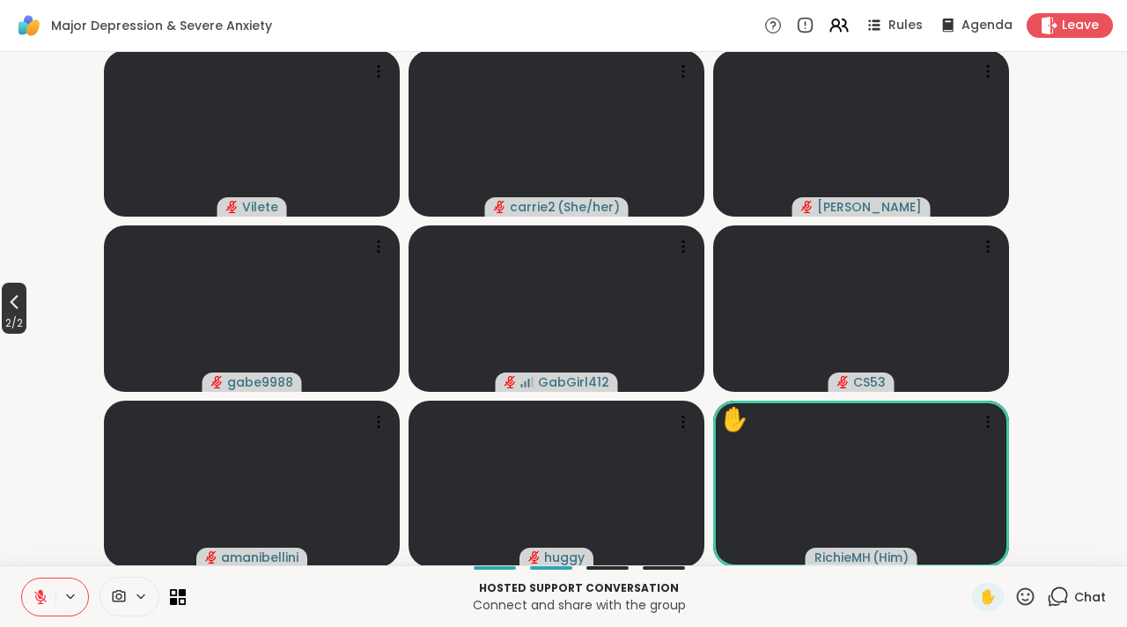
click at [25, 314] on span "2 / 2" at bounding box center [14, 323] width 25 height 21
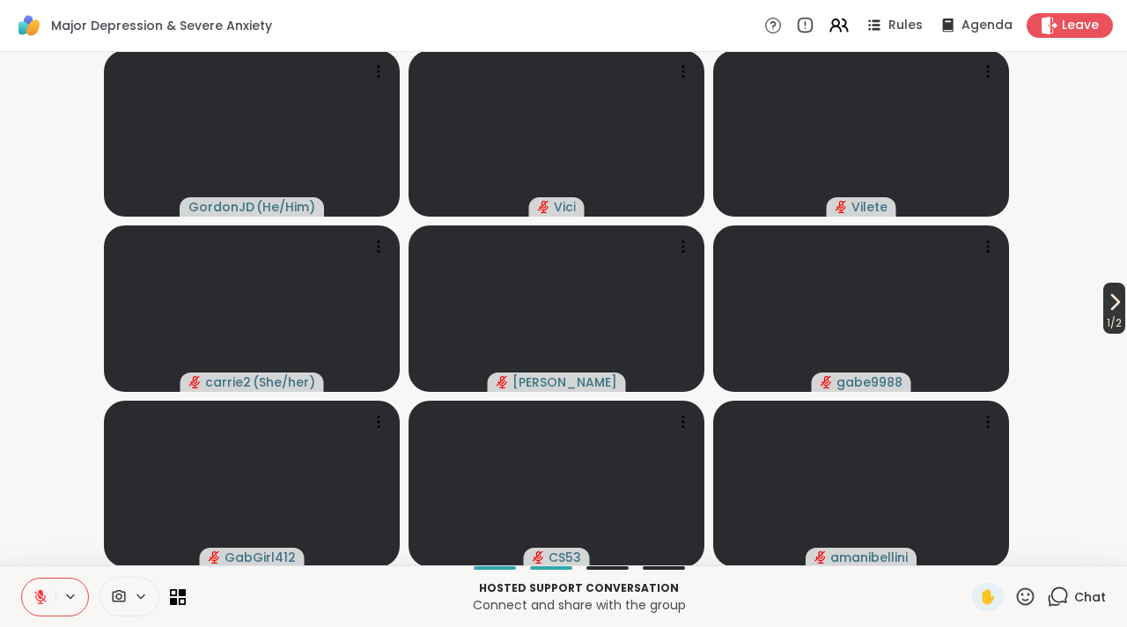
click at [1104, 310] on icon at bounding box center [1114, 301] width 21 height 21
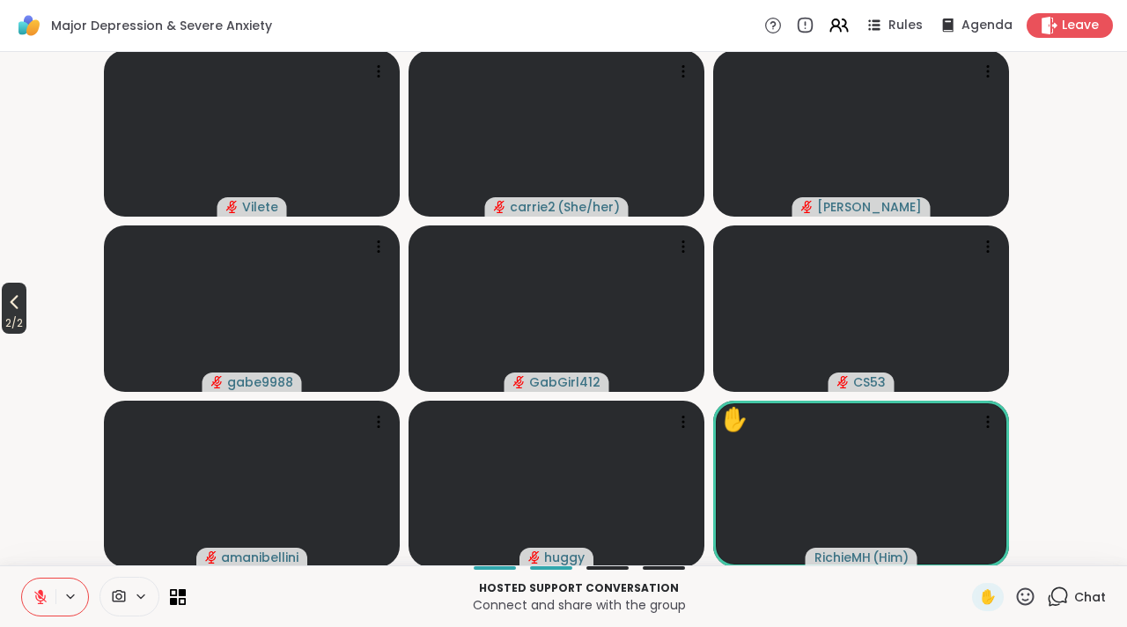
click at [15, 319] on span "2 / 2" at bounding box center [14, 323] width 25 height 21
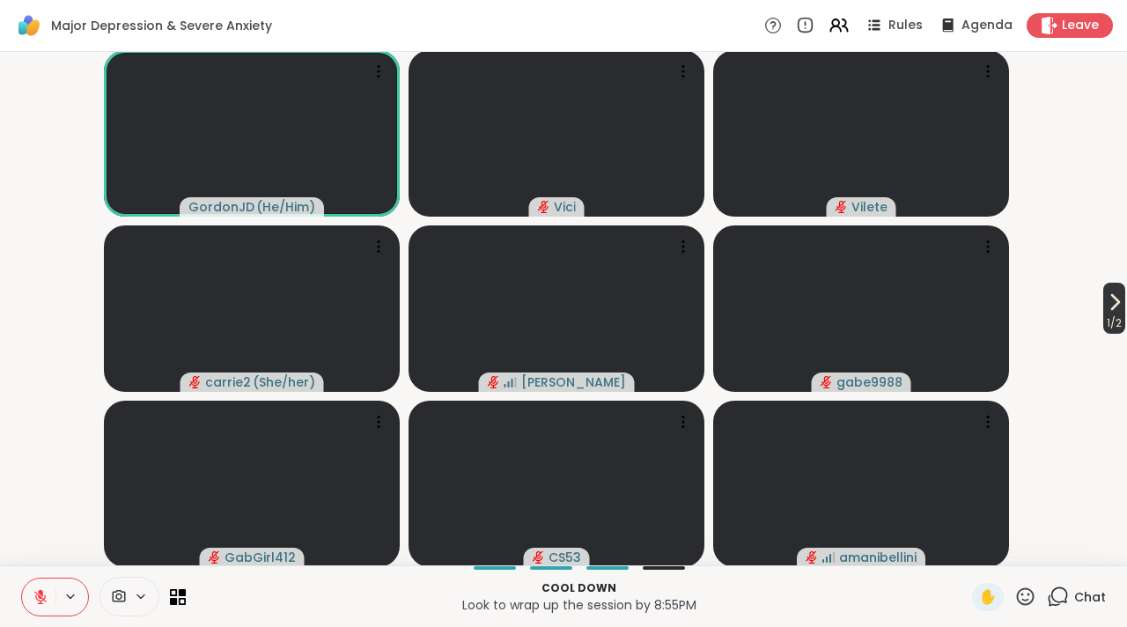
click at [1103, 305] on button "1 / 2" at bounding box center [1114, 308] width 22 height 51
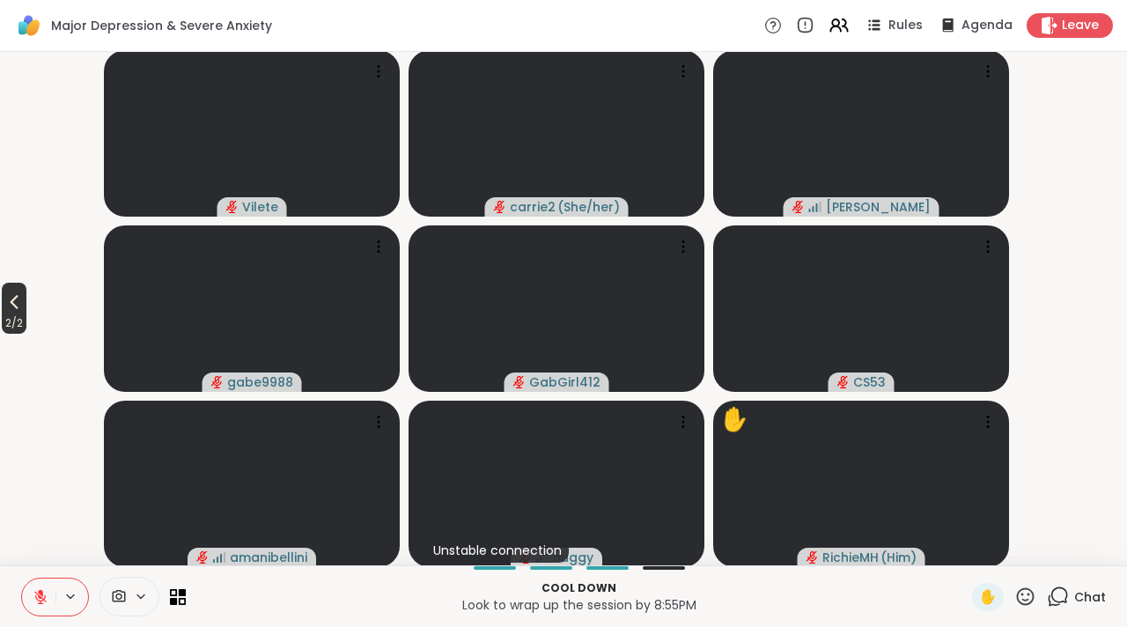
click at [20, 298] on icon at bounding box center [14, 301] width 21 height 21
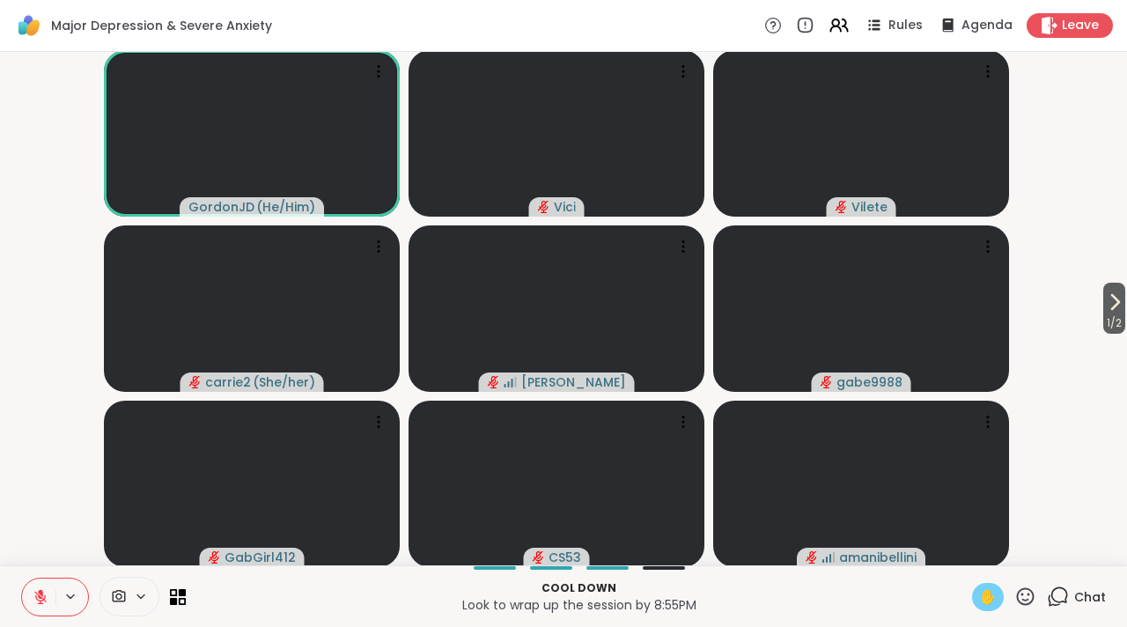
click at [979, 588] on span "✋" at bounding box center [988, 596] width 18 height 21
click at [32, 599] on button at bounding box center [38, 596] width 33 height 37
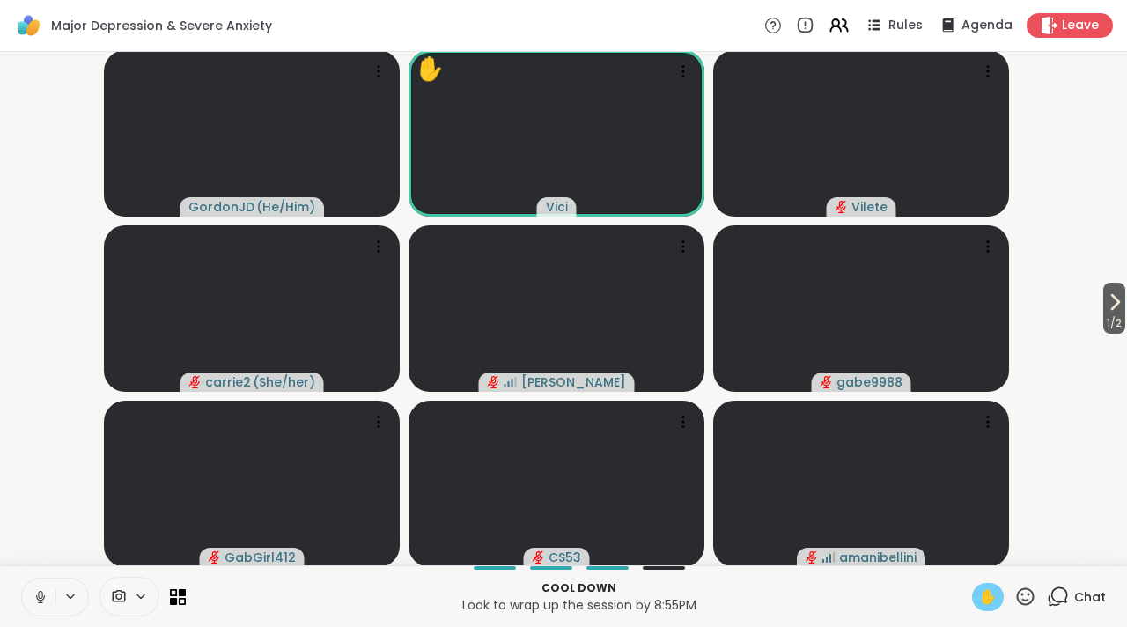
click at [35, 598] on icon at bounding box center [41, 597] width 16 height 16
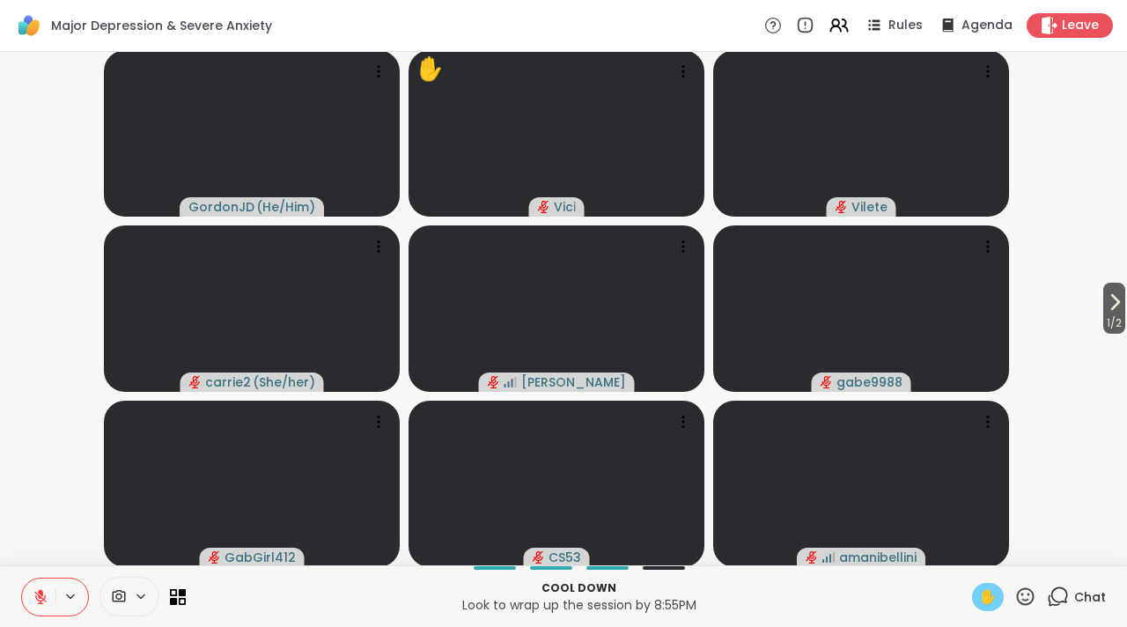
click at [985, 595] on div "✋" at bounding box center [988, 597] width 32 height 28
click at [1103, 296] on button "1 / 2" at bounding box center [1114, 308] width 22 height 51
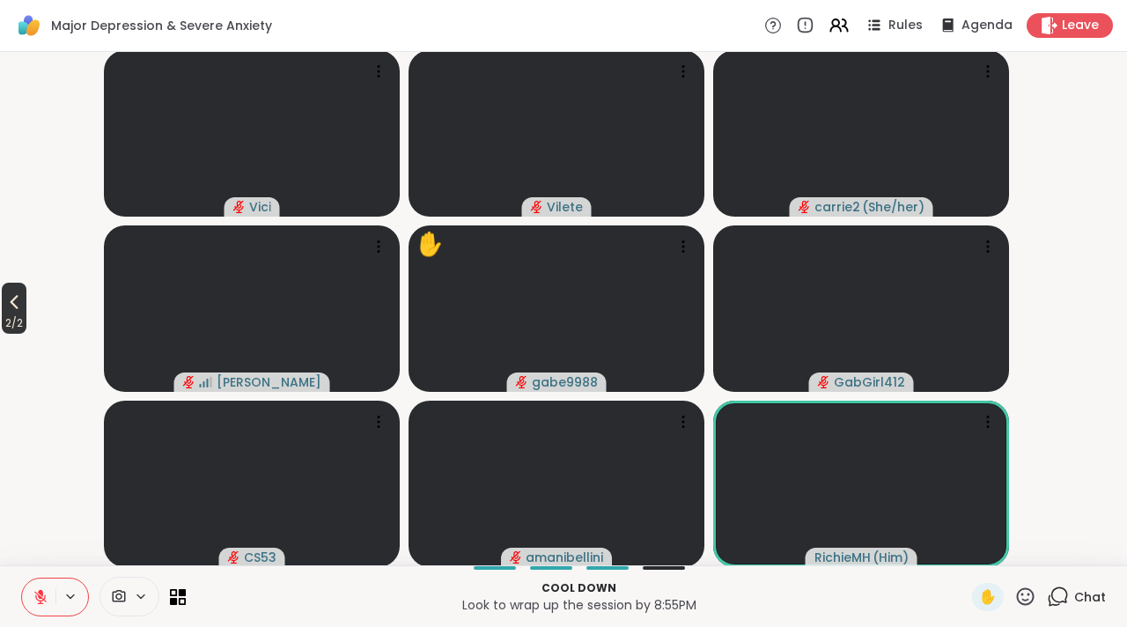
click at [25, 309] on icon at bounding box center [14, 301] width 21 height 21
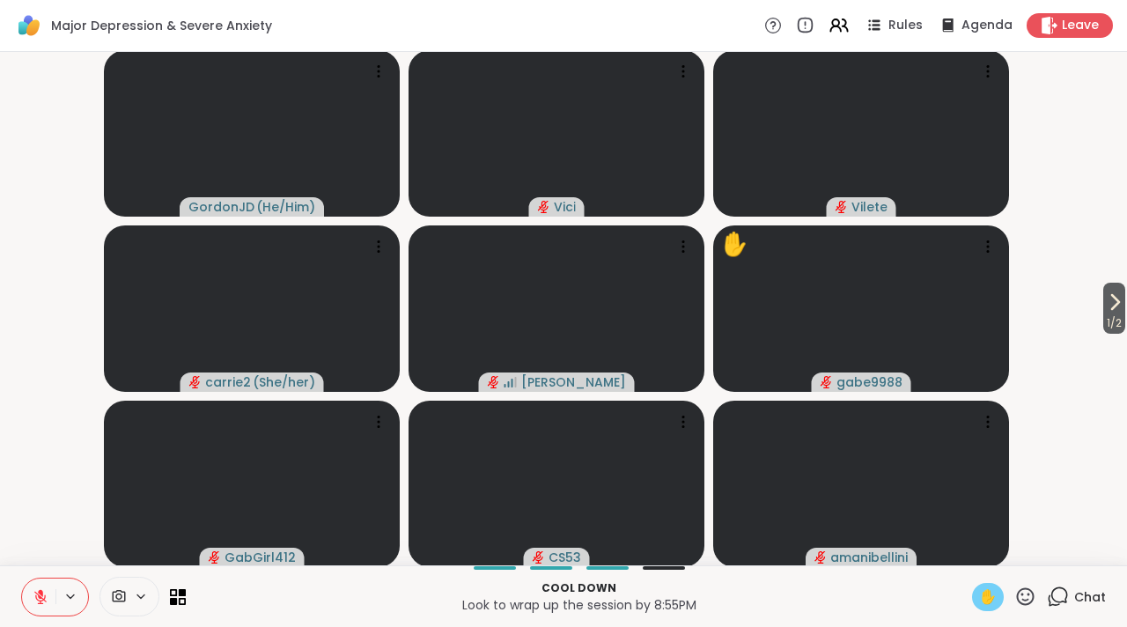
click at [979, 595] on span "✋" at bounding box center [988, 596] width 18 height 21
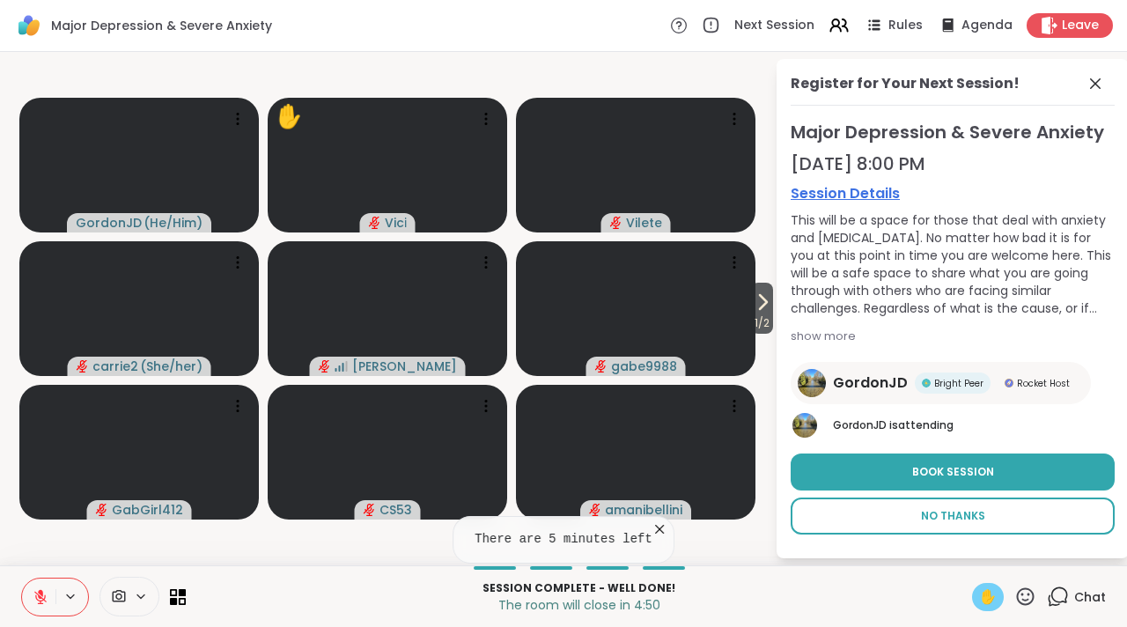
click at [973, 519] on span "No Thanks" at bounding box center [953, 516] width 64 height 16
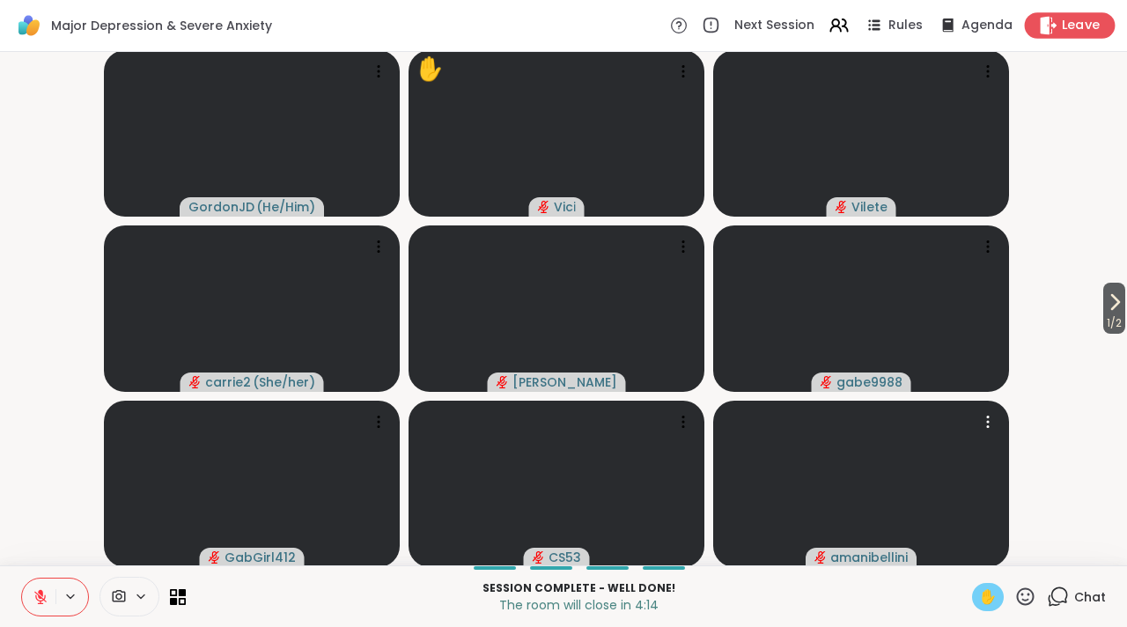
click at [1051, 36] on div "Leave" at bounding box center [1070, 25] width 91 height 26
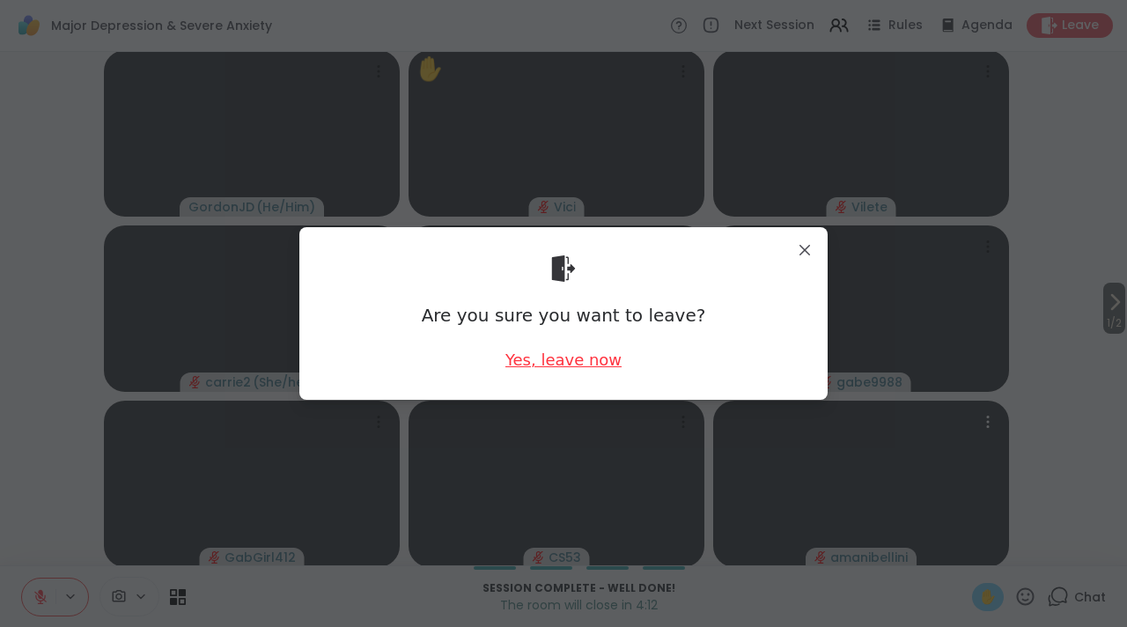
click at [544, 364] on div "Yes, leave now" at bounding box center [563, 360] width 116 height 22
